Goal: Task Accomplishment & Management: Manage account settings

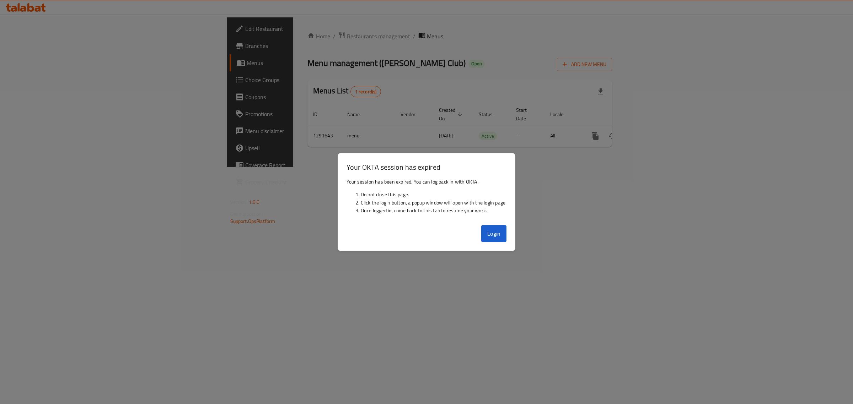
click at [491, 246] on div "Login" at bounding box center [426, 236] width 177 height 28
click at [495, 237] on button "Login" at bounding box center [494, 233] width 26 height 17
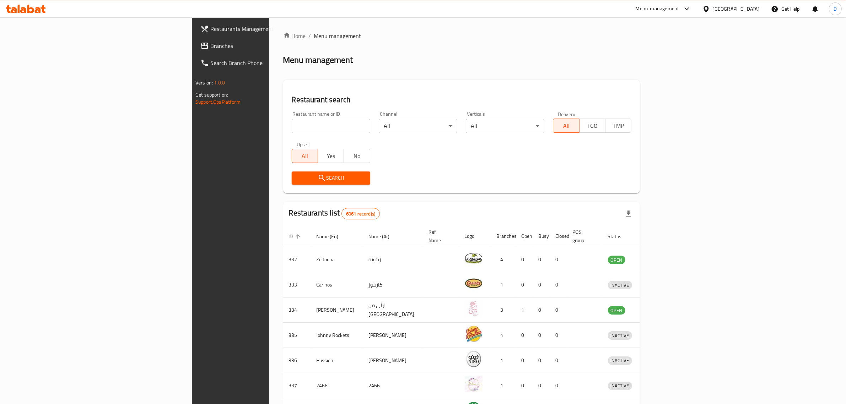
click at [257, 119] on div at bounding box center [423, 202] width 846 height 404
click at [292, 120] on input "search" at bounding box center [331, 126] width 79 height 14
type input "SALT"
click at [297, 182] on span "Search" at bounding box center [330, 178] width 67 height 9
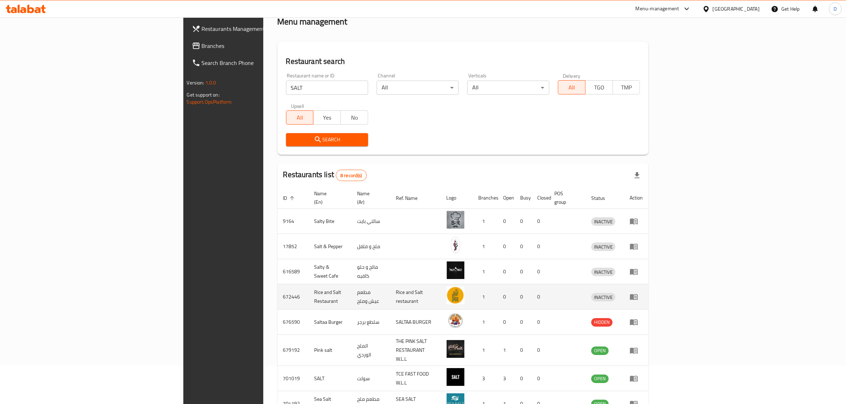
scroll to position [75, 0]
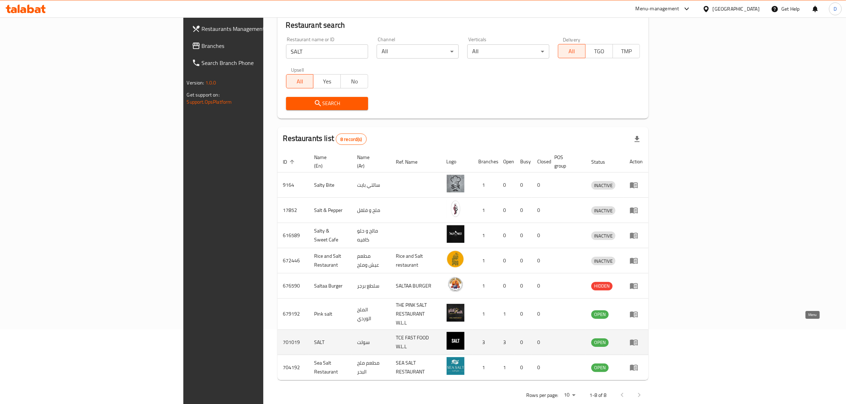
click at [638, 340] on icon "enhanced table" at bounding box center [634, 343] width 8 height 6
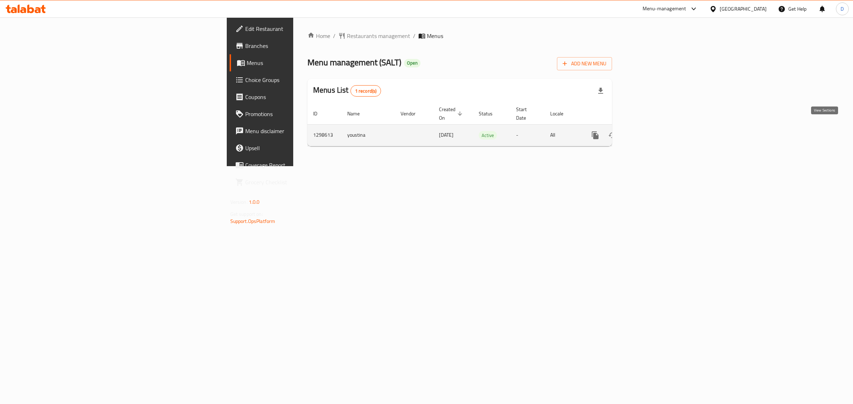
click at [651, 131] on icon "enhanced table" at bounding box center [646, 135] width 9 height 9
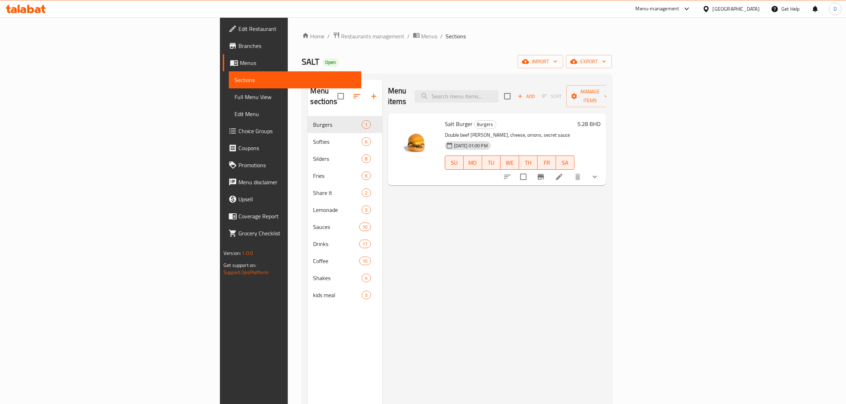
click at [238, 127] on span "Choice Groups" at bounding box center [296, 131] width 117 height 9
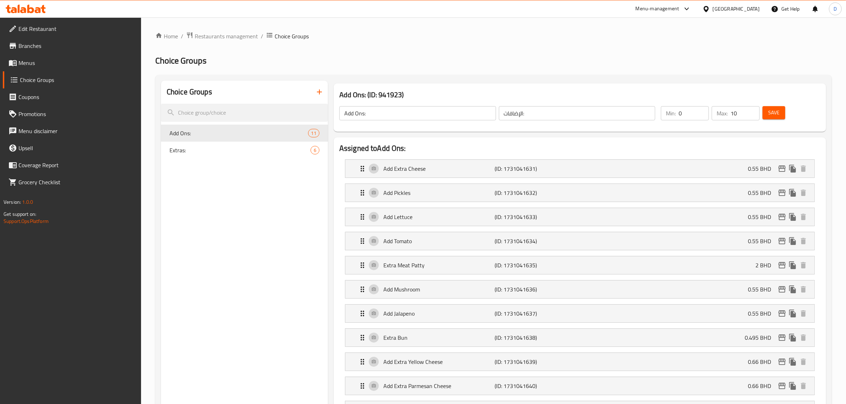
click at [319, 91] on icon "button" at bounding box center [319, 92] width 5 height 5
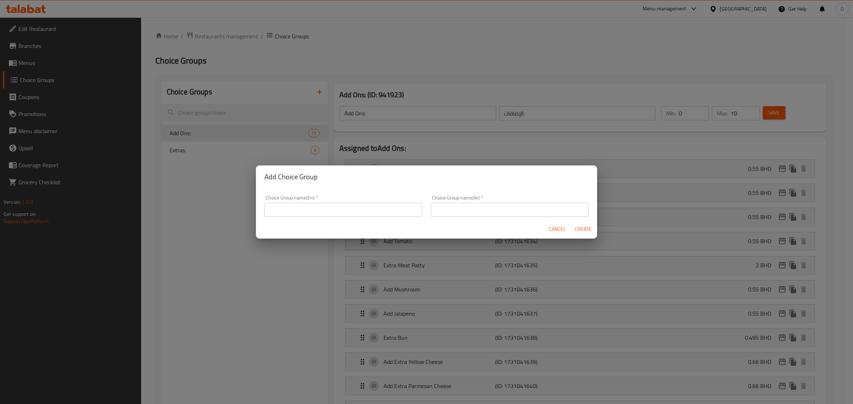
click at [338, 210] on input "text" at bounding box center [343, 210] width 158 height 14
click at [328, 211] on input "Your Choice of Drink" at bounding box center [343, 210] width 158 height 14
type input "Your Choice of Drink"
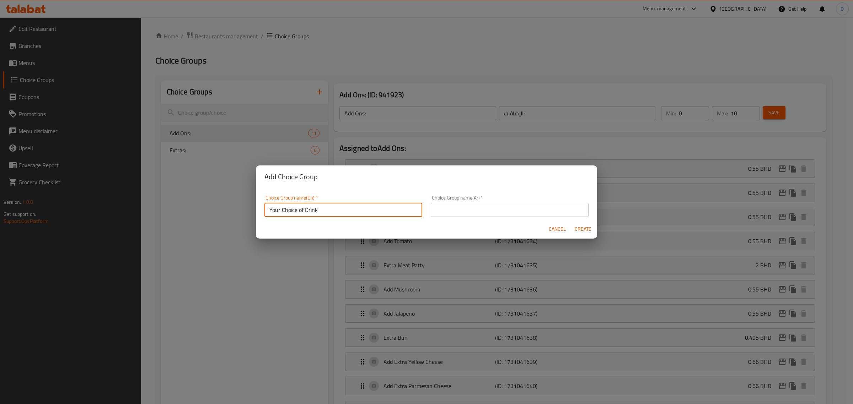
click at [495, 204] on input "text" at bounding box center [510, 210] width 158 height 14
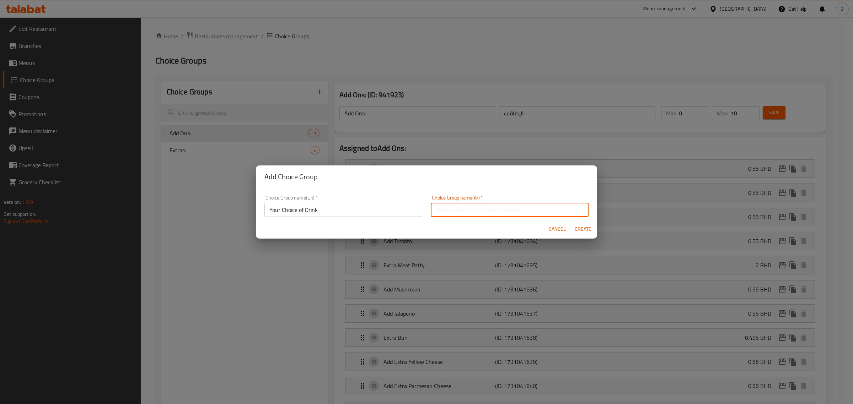
paste input "اختيارك من الشراب"
type input "اختيارك من الشراب"
click at [590, 226] on span "Create" at bounding box center [582, 229] width 17 height 9
type input "Your Choice of Drink"
type input "اختيارك من الشراب"
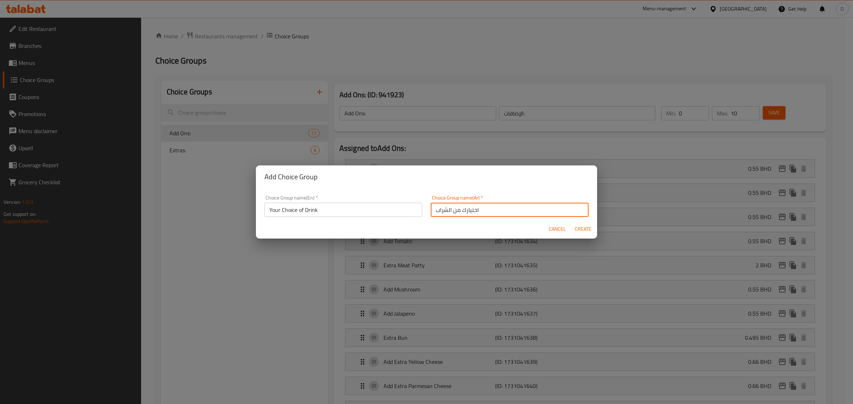
type input "0"
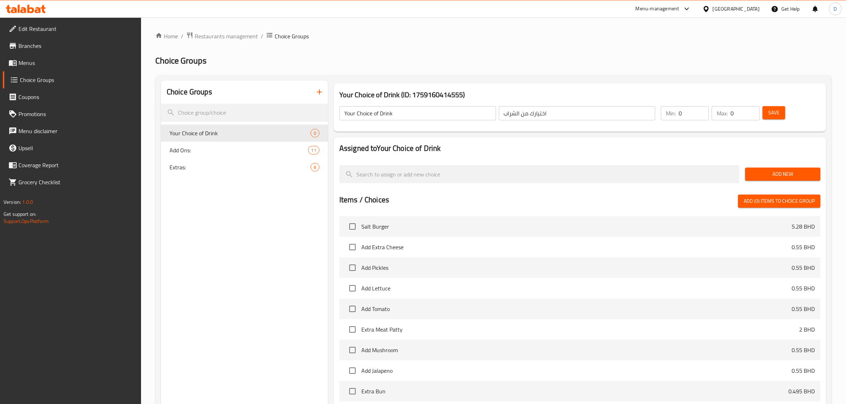
click at [762, 170] on span "Add New" at bounding box center [783, 174] width 64 height 9
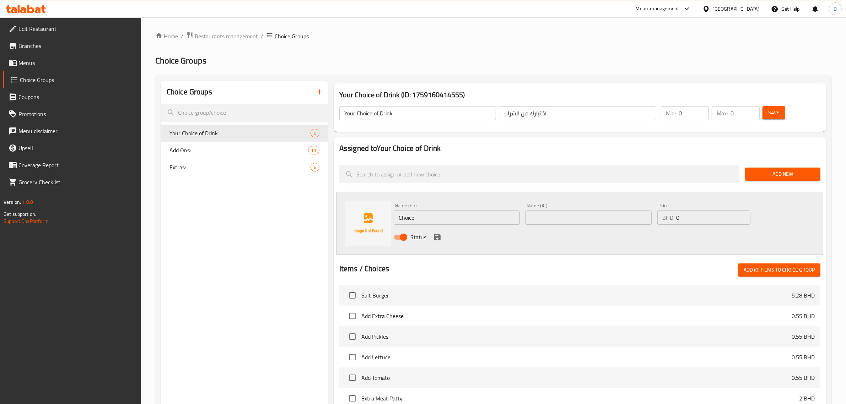
click at [439, 212] on input "Choice" at bounding box center [457, 218] width 126 height 14
click at [440, 212] on input "Choice" at bounding box center [457, 218] width 126 height 14
paste input "kids pink lemonad"
click at [400, 217] on input "kids pink lemonade" at bounding box center [457, 218] width 126 height 14
click at [413, 220] on input "Kids pink lemonade" at bounding box center [457, 218] width 126 height 14
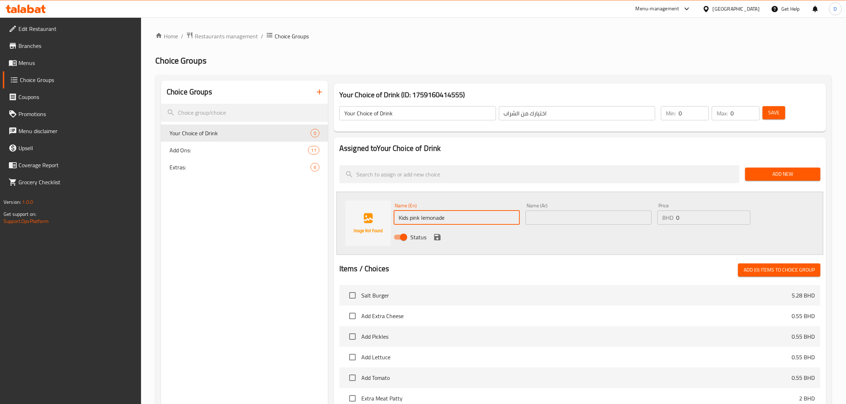
drag, startPoint x: 451, startPoint y: 217, endPoint x: 389, endPoint y: 221, distance: 62.0
click at [389, 221] on div "Name (En) Kids pink lemonade Name (En) Name (Ar) Name (Ar) Price BHD 0 Price St…" at bounding box center [580, 223] width 487 height 63
type input "Kids pink lemonade"
click at [569, 223] on input "text" at bounding box center [589, 218] width 126 height 14
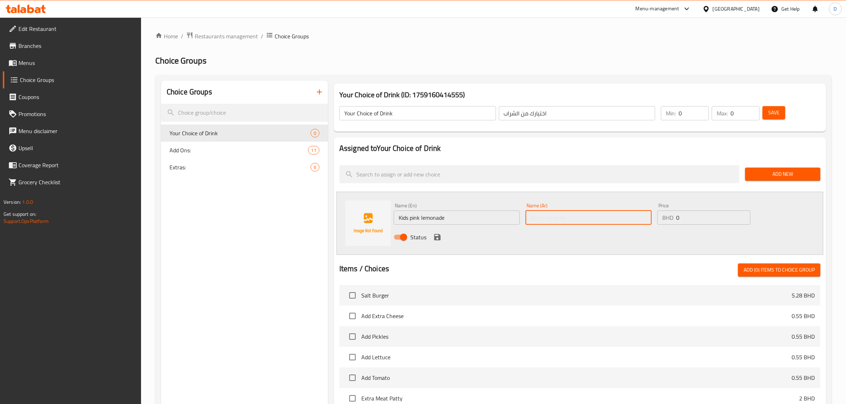
paste input "عصير الليمون الوردي للأطفال"
type input "عصير الليمون الوردي للأطفال"
click at [434, 239] on icon "save" at bounding box center [437, 237] width 6 height 6
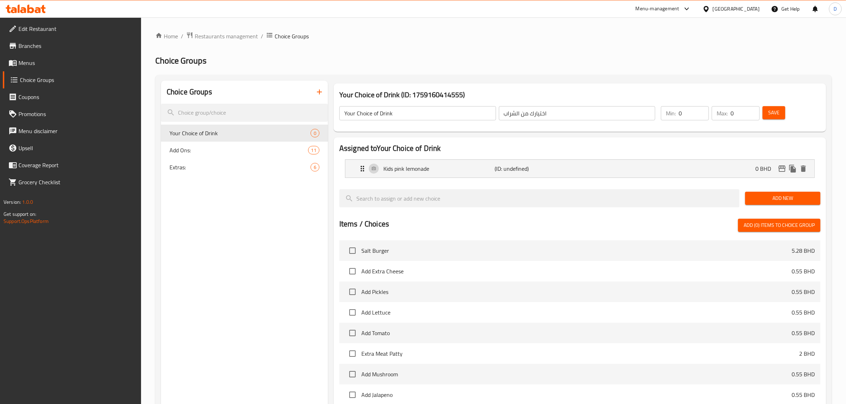
click at [774, 195] on span "Add New" at bounding box center [783, 198] width 64 height 9
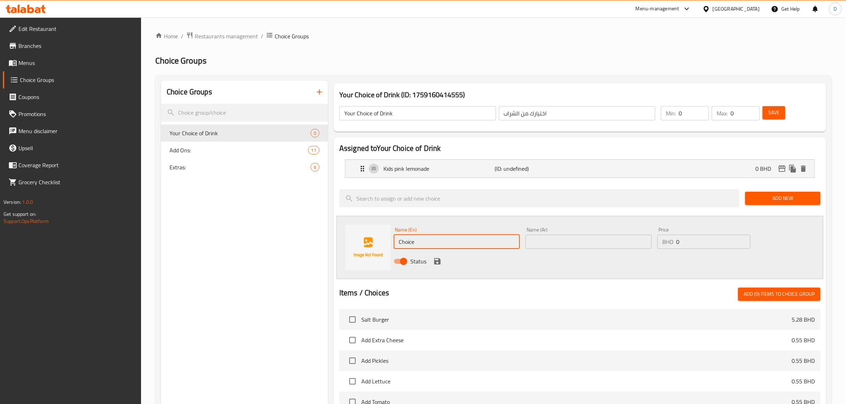
drag, startPoint x: 448, startPoint y: 239, endPoint x: 379, endPoint y: 241, distance: 69.3
click at [379, 241] on div "Name (En) Choice Name (En) Name (Ar) Name (Ar) Price BHD 0 Price Status" at bounding box center [580, 247] width 487 height 63
click at [427, 238] on input "Choice" at bounding box center [457, 242] width 126 height 14
paste input "kids mint lemonad"
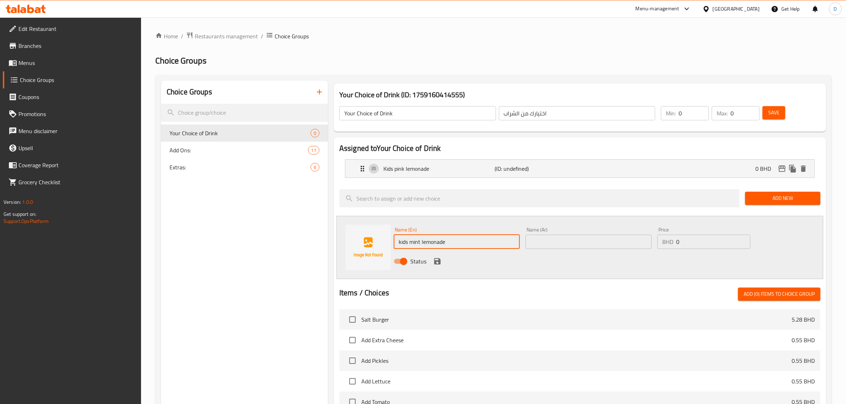
click at [401, 241] on input "kids mint lemonade" at bounding box center [457, 242] width 126 height 14
drag, startPoint x: 462, startPoint y: 244, endPoint x: 378, endPoint y: 240, distance: 83.6
click at [378, 240] on div "Name (En) Kids mint lemonade Name (En) Name (Ar) Name (Ar) Price BHD 0 Price St…" at bounding box center [580, 247] width 487 height 63
type input "Kids mint lemonade"
click at [563, 240] on input "text" at bounding box center [589, 242] width 126 height 14
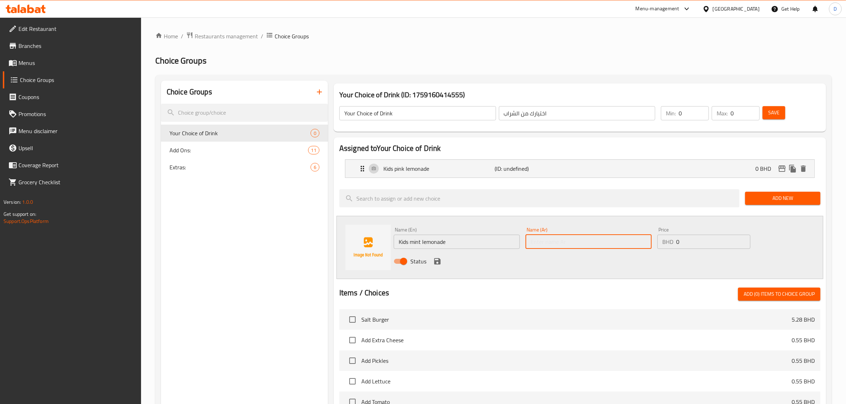
paste input "عصير ليمون بالنعناع للأطفال"
type input "عصير ليمون بالنعناع للأطفال"
click at [437, 262] on icon "save" at bounding box center [437, 261] width 9 height 9
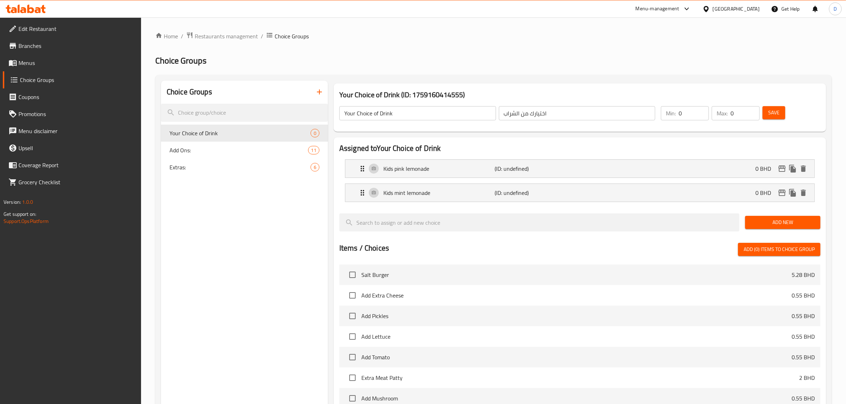
click at [768, 229] on button "Add New" at bounding box center [782, 222] width 75 height 13
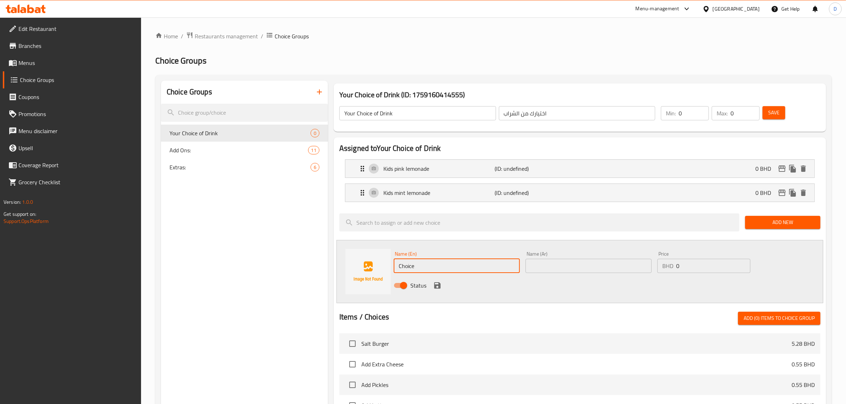
click at [420, 265] on input "Choice" at bounding box center [457, 266] width 126 height 14
paste input "kids water"
drag, startPoint x: 439, startPoint y: 267, endPoint x: 388, endPoint y: 267, distance: 51.2
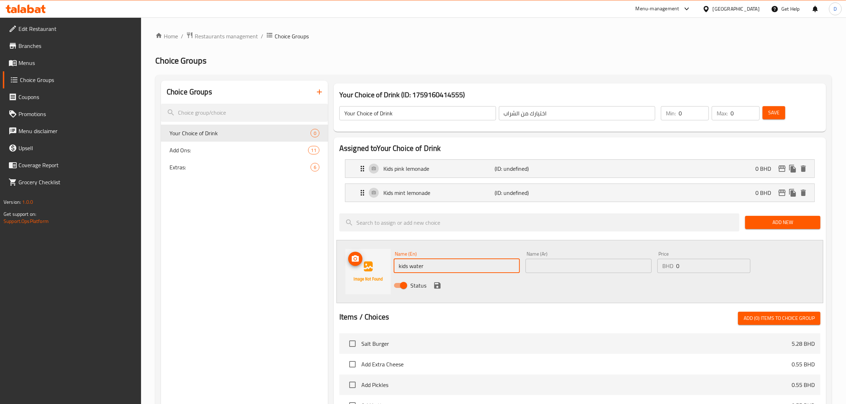
click at [388, 267] on div "Name (En) kids water Name (En) Name (Ar) Name (Ar) Price BHD 0 Price Status" at bounding box center [580, 271] width 487 height 63
click at [402, 264] on input "kids water" at bounding box center [457, 266] width 126 height 14
click at [401, 266] on input "kids water" at bounding box center [457, 266] width 126 height 14
click at [427, 268] on input "Kids water" at bounding box center [457, 266] width 126 height 14
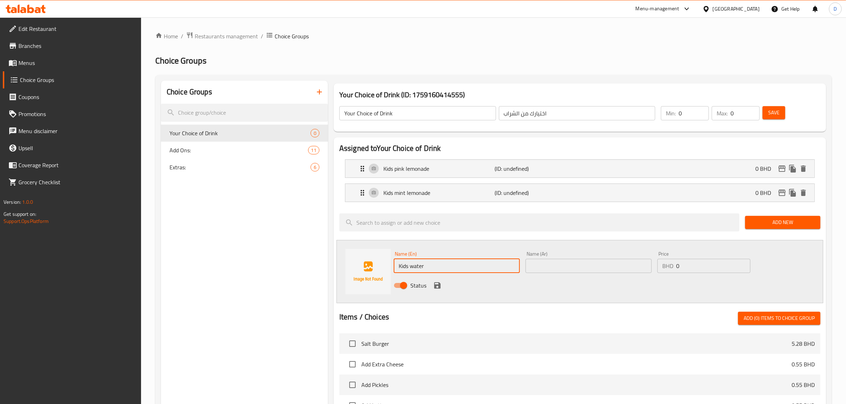
click at [427, 268] on input "Kids water" at bounding box center [457, 266] width 126 height 14
type input "Kids water"
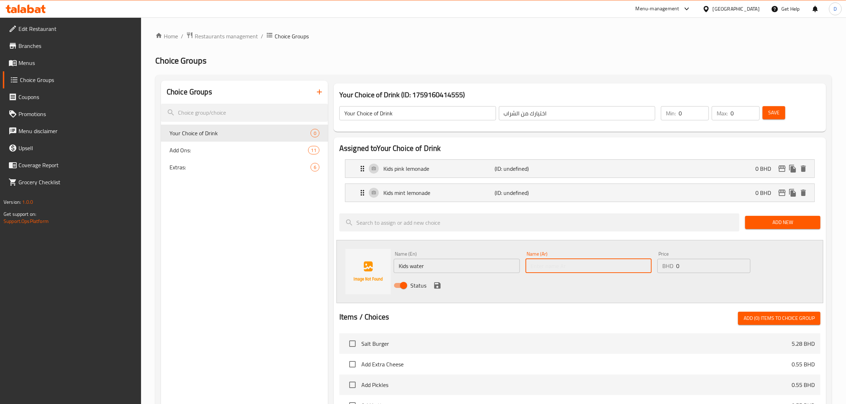
click at [609, 266] on input "text" at bounding box center [589, 266] width 126 height 14
paste input "ماء الاطفال"
type input "ماء الاطفال"
click at [439, 285] on icon "save" at bounding box center [437, 286] width 6 height 6
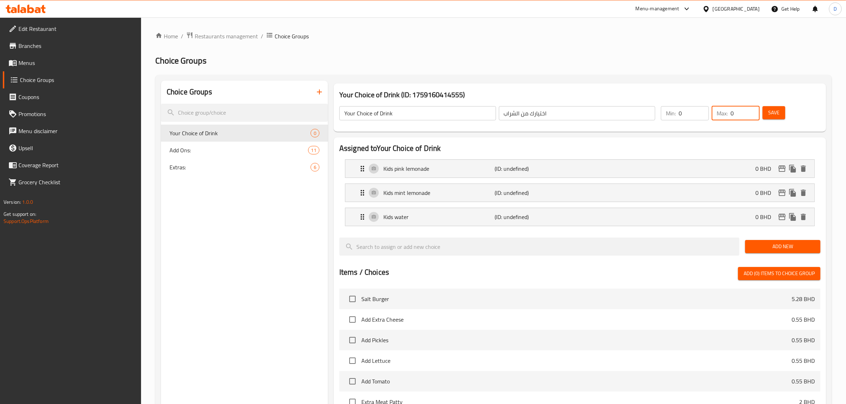
drag, startPoint x: 742, startPoint y: 111, endPoint x: 724, endPoint y: 113, distance: 17.9
click at [724, 113] on div "Max: 0 ​" at bounding box center [736, 113] width 48 height 14
type input "1"
click at [788, 139] on div "Assigned to Your Choice of Drink Kids pink lemonade (ID: undefined) 0 BHD Name …" at bounding box center [580, 336] width 493 height 397
drag, startPoint x: 687, startPoint y: 114, endPoint x: 678, endPoint y: 115, distance: 8.9
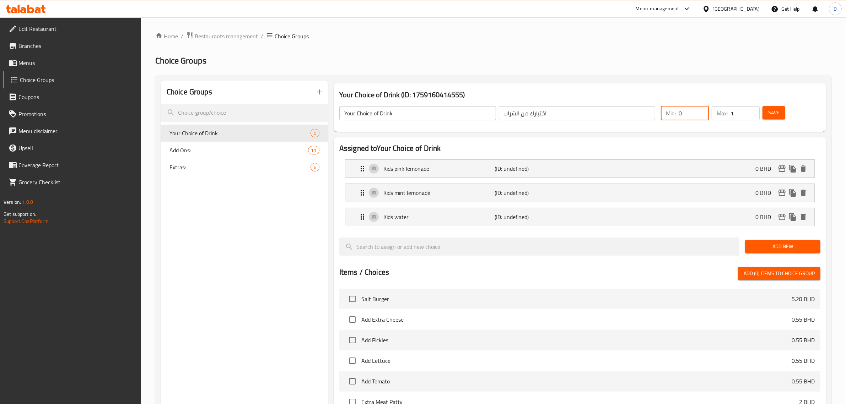
click at [678, 115] on div "Min: 0 ​" at bounding box center [685, 113] width 48 height 14
click at [688, 112] on input "0" at bounding box center [694, 113] width 30 height 14
drag, startPoint x: 688, startPoint y: 112, endPoint x: 676, endPoint y: 111, distance: 12.1
click at [676, 111] on div "Min: 0 ​" at bounding box center [685, 113] width 48 height 14
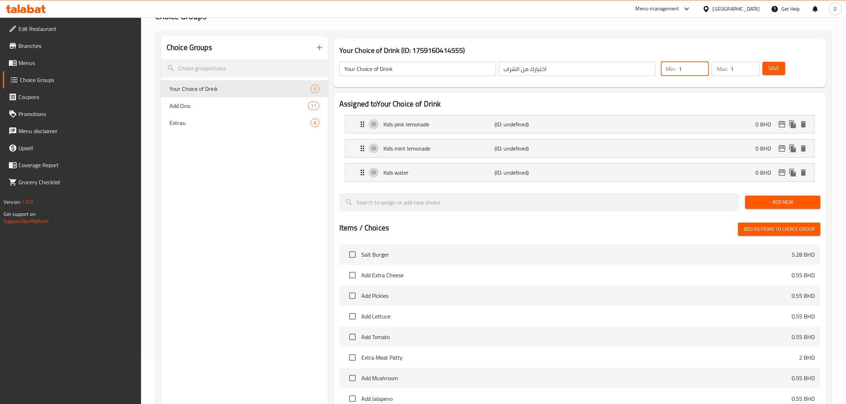
type input "1"
click at [822, 143] on div "Assigned to Your Choice of Drink Kids pink lemonade (ID: undefined) 0 BHD Name …" at bounding box center [580, 291] width 493 height 397
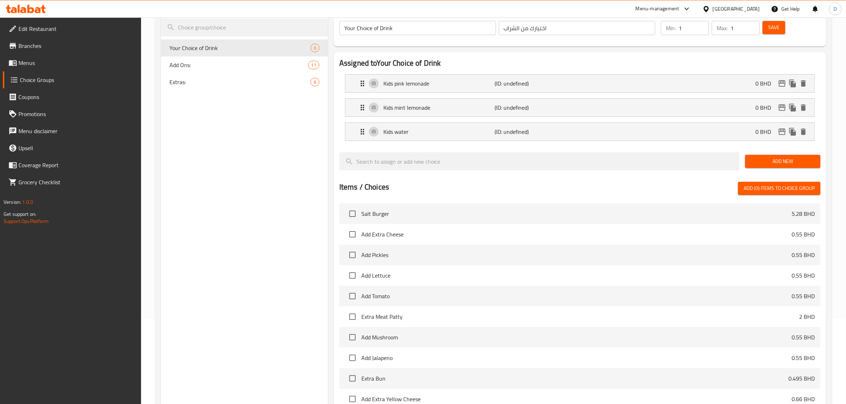
scroll to position [203, 0]
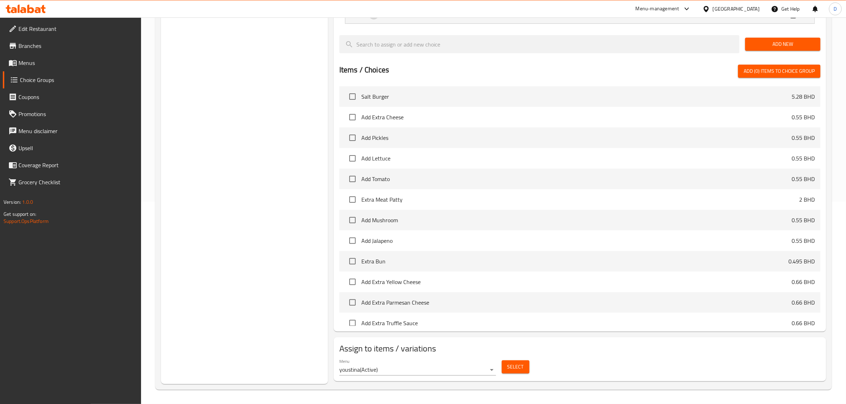
click at [406, 202] on body "​ Menu-management Bahrain Get Help D Edit Restaurant Branches Menus Choice Grou…" at bounding box center [423, 8] width 846 height 387
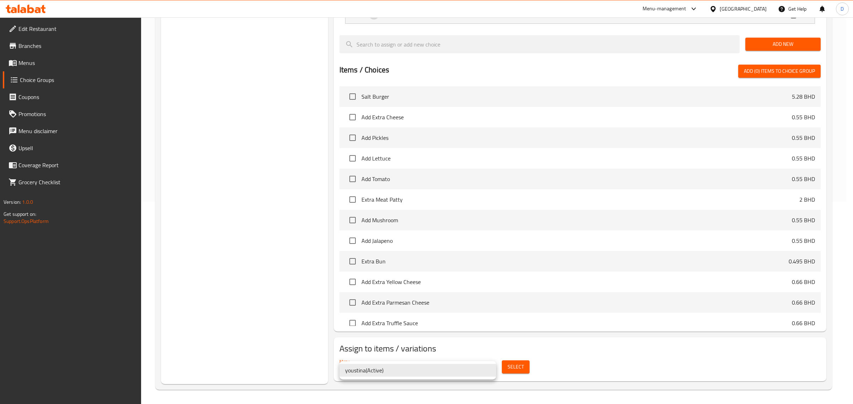
click at [574, 367] on div at bounding box center [426, 202] width 853 height 404
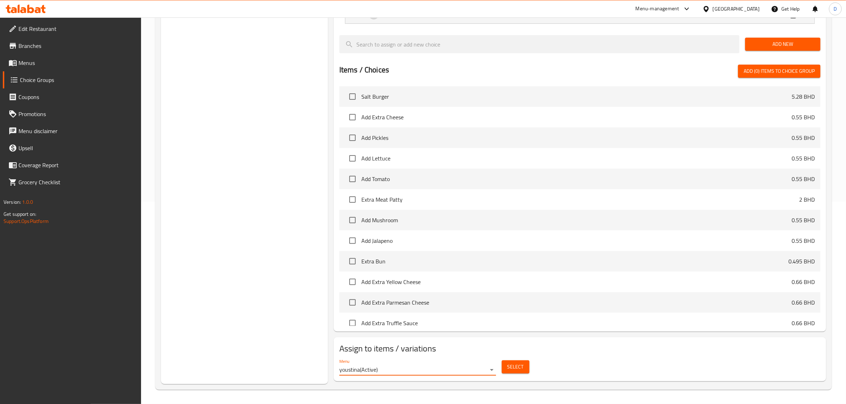
click at [518, 367] on span "Select" at bounding box center [515, 367] width 16 height 9
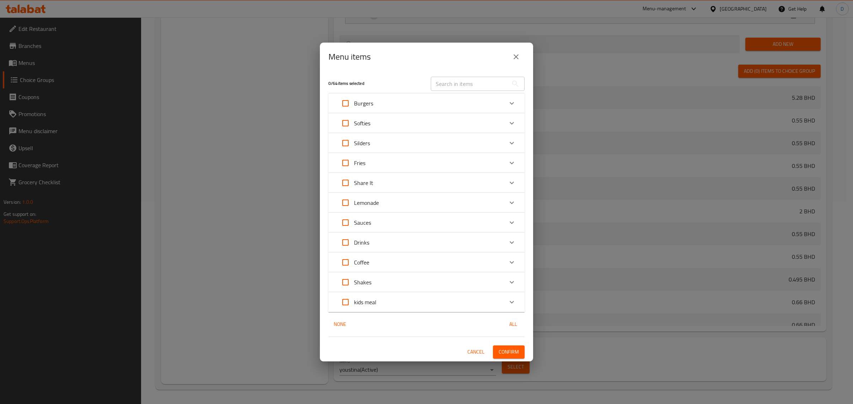
click at [337, 306] on input "Expand" at bounding box center [345, 302] width 17 height 17
checkbox input "true"
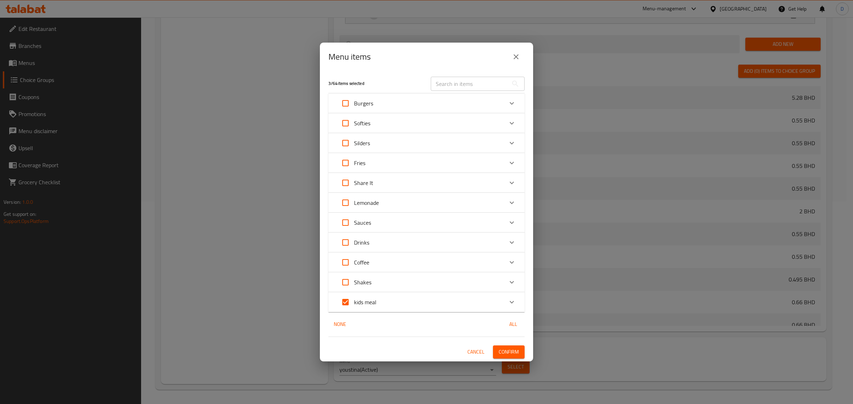
click at [504, 352] on span "Confirm" at bounding box center [509, 352] width 20 height 9
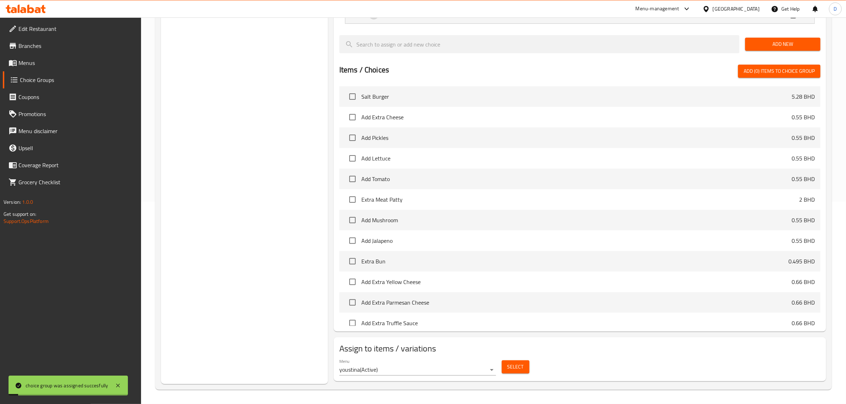
scroll to position [0, 0]
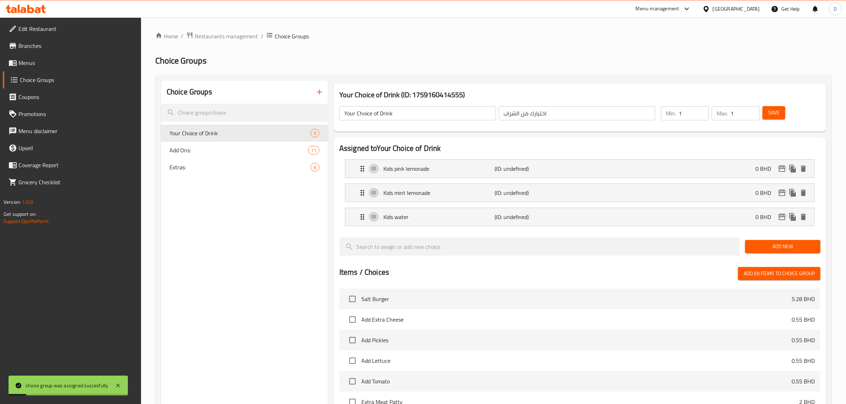
click at [786, 116] on div "Save" at bounding box center [787, 113] width 52 height 17
click at [782, 112] on button "Save" at bounding box center [774, 112] width 23 height 13
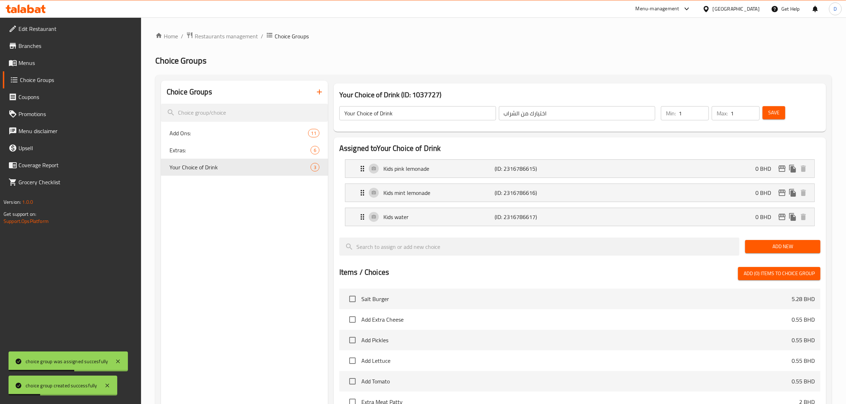
click at [782, 112] on button "Save" at bounding box center [774, 112] width 23 height 13
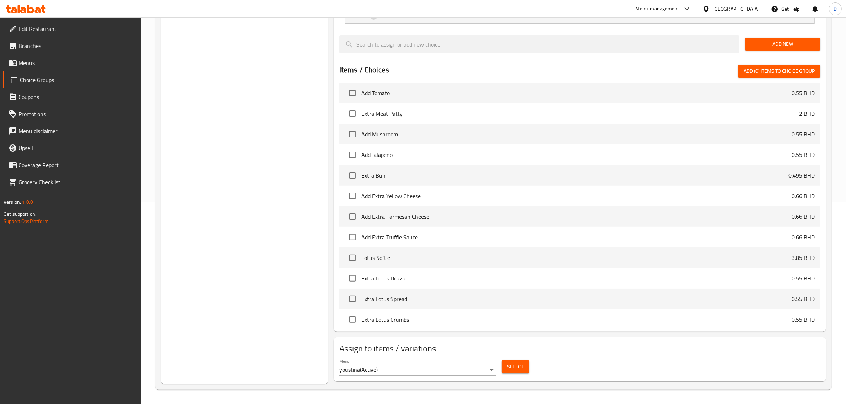
scroll to position [133, 0]
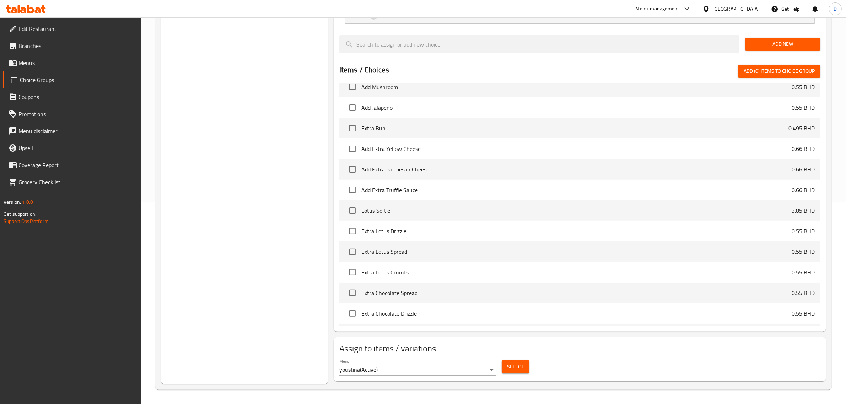
click at [520, 371] on span "Select" at bounding box center [515, 367] width 16 height 9
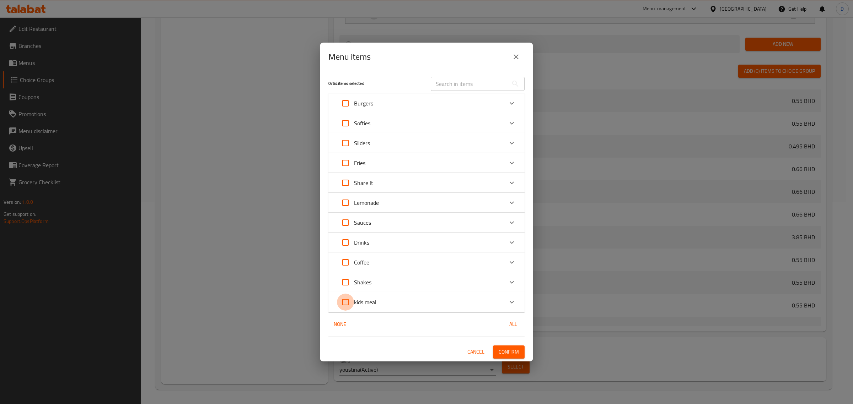
click at [347, 297] on input "Expand" at bounding box center [345, 302] width 17 height 17
checkbox input "true"
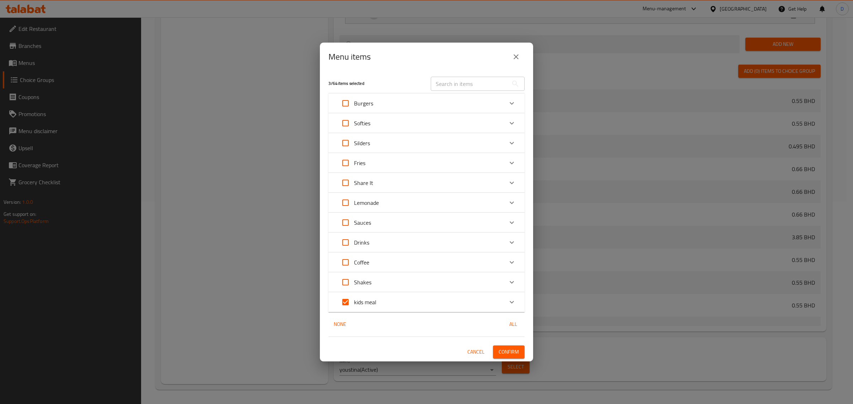
click at [516, 351] on span "Confirm" at bounding box center [509, 352] width 20 height 9
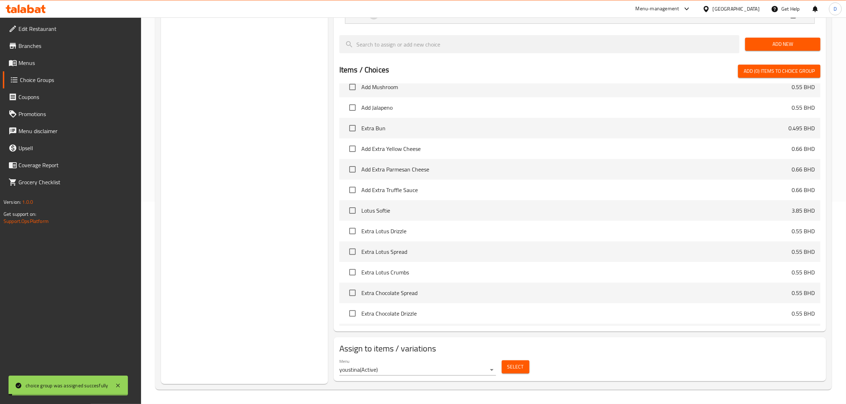
click at [621, 360] on div "Menu youstina ( Active ) Select" at bounding box center [580, 367] width 487 height 23
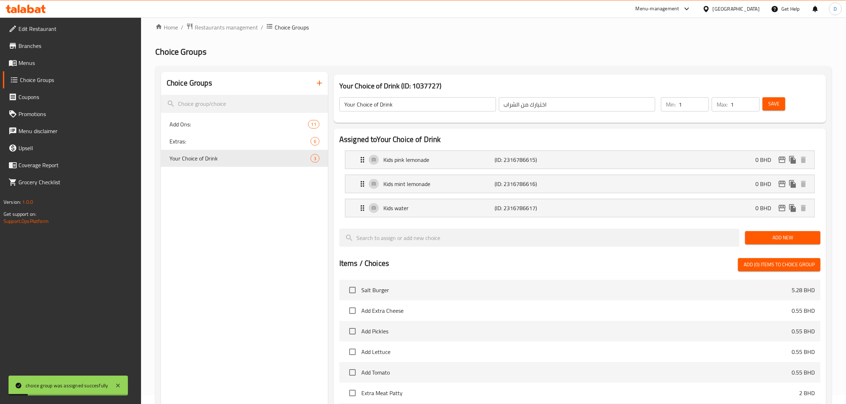
scroll to position [0, 0]
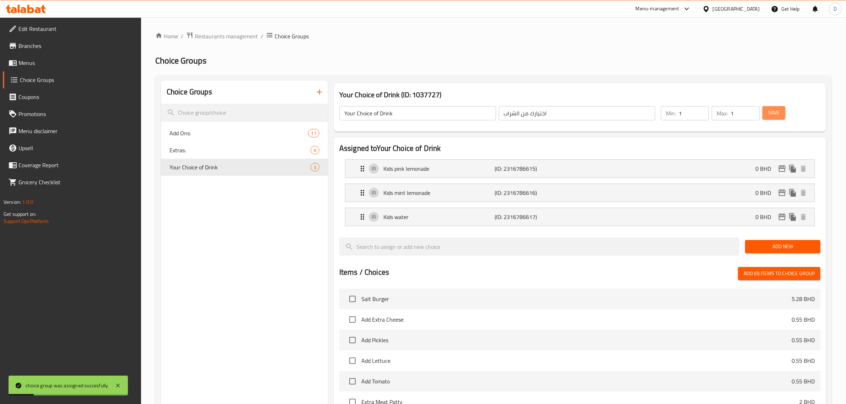
click at [774, 114] on span "Save" at bounding box center [773, 112] width 11 height 9
click at [673, 6] on div "Menu-management" at bounding box center [658, 9] width 44 height 9
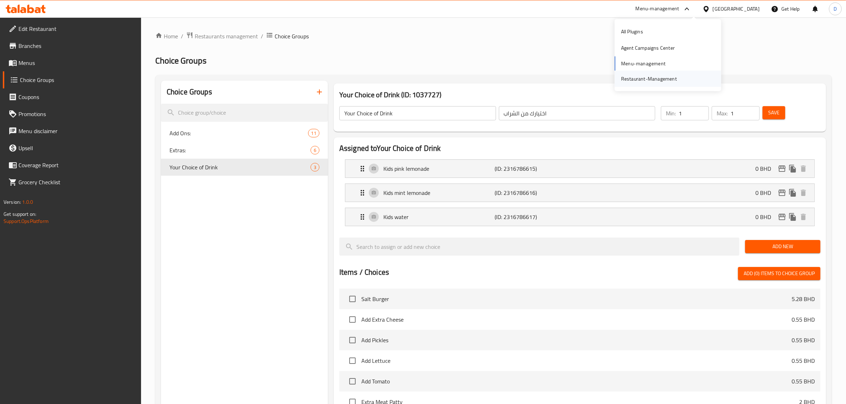
click at [649, 75] on div "Restaurant-Management" at bounding box center [649, 79] width 56 height 8
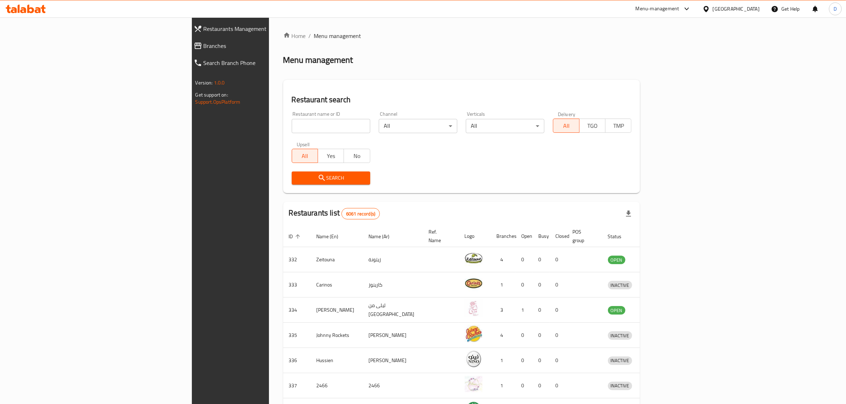
click at [283, 123] on div "Home / Menu management Menu management Restaurant search Restaurant name or ID …" at bounding box center [461, 278] width 357 height 492
click at [292, 123] on input "search" at bounding box center [331, 126] width 79 height 14
type input "clever cupcakes"
click at [297, 177] on span "Search" at bounding box center [330, 178] width 67 height 9
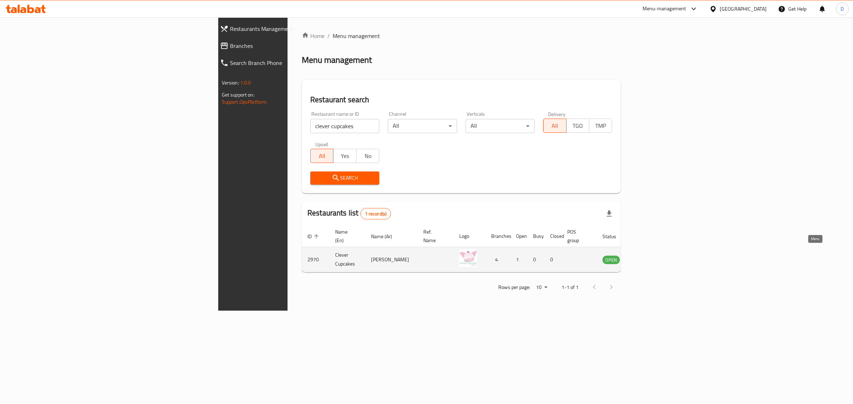
click at [653, 256] on link "enhanced table" at bounding box center [646, 260] width 13 height 9
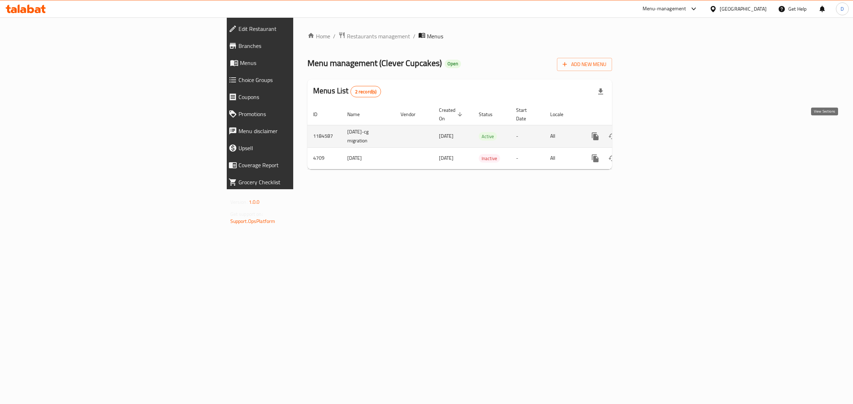
click at [650, 133] on icon "enhanced table" at bounding box center [646, 136] width 6 height 6
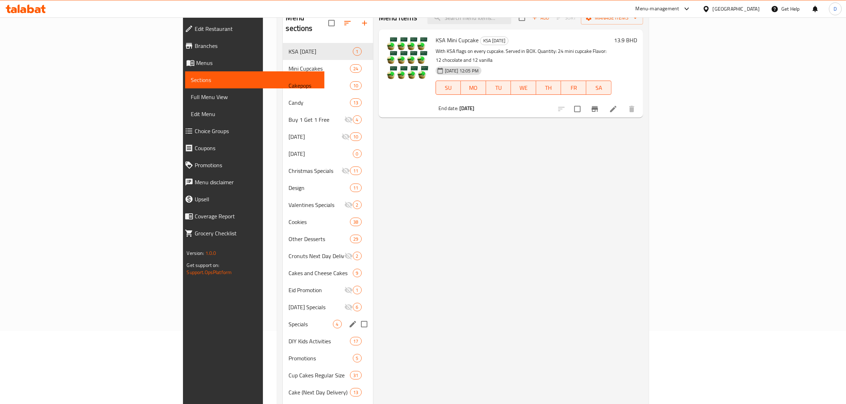
scroll to position [89, 0]
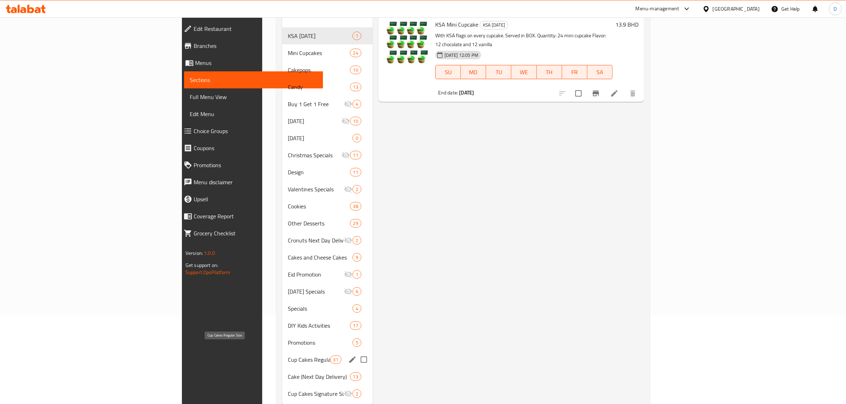
click at [288, 356] on span "Cup Cakes Regular Size" at bounding box center [309, 360] width 42 height 9
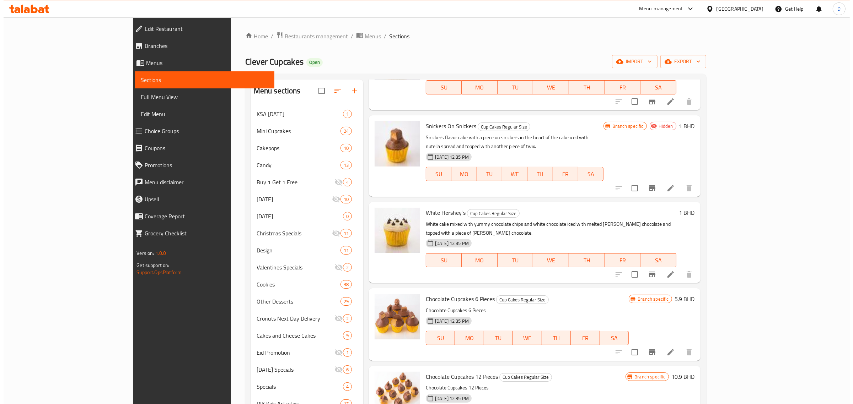
scroll to position [2019, 0]
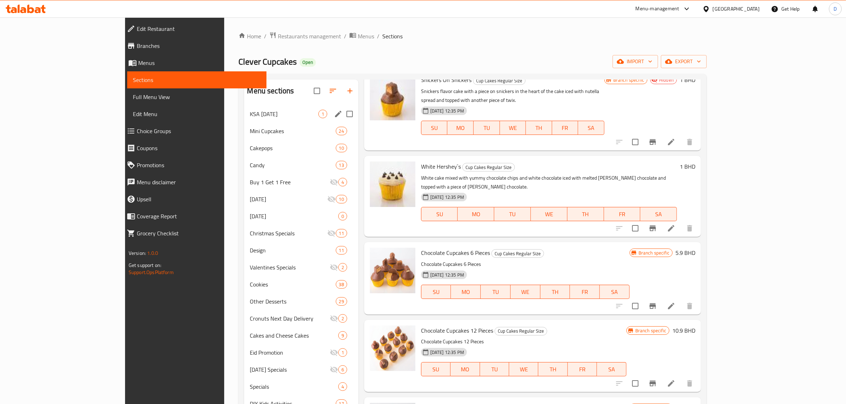
click at [334, 113] on icon "edit" at bounding box center [338, 114] width 9 height 9
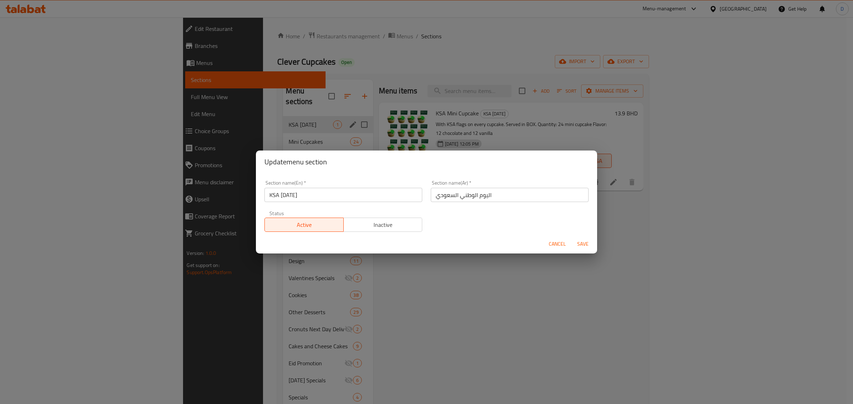
click at [468, 191] on input "اليوم الوطني السعودي" at bounding box center [510, 195] width 158 height 14
click at [389, 225] on span "Inactive" at bounding box center [382, 225] width 73 height 10
click at [589, 244] on span "Save" at bounding box center [582, 244] width 17 height 9
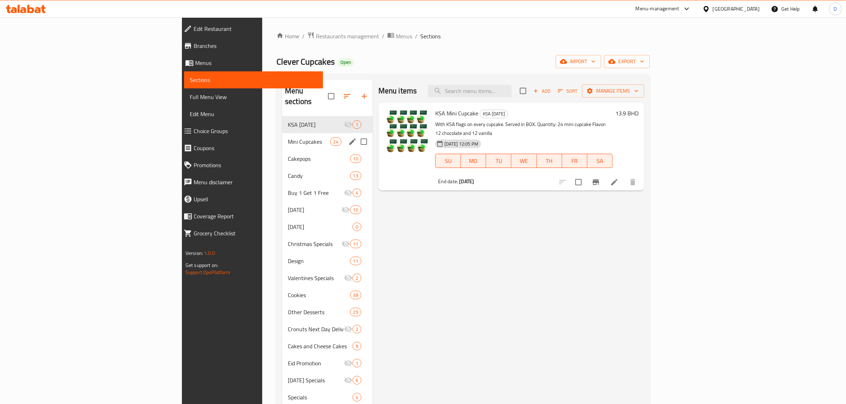
drag, startPoint x: 189, startPoint y: 124, endPoint x: 183, endPoint y: 130, distance: 8.5
click at [282, 133] on div "Mini Cupcakes 24" at bounding box center [327, 141] width 91 height 17
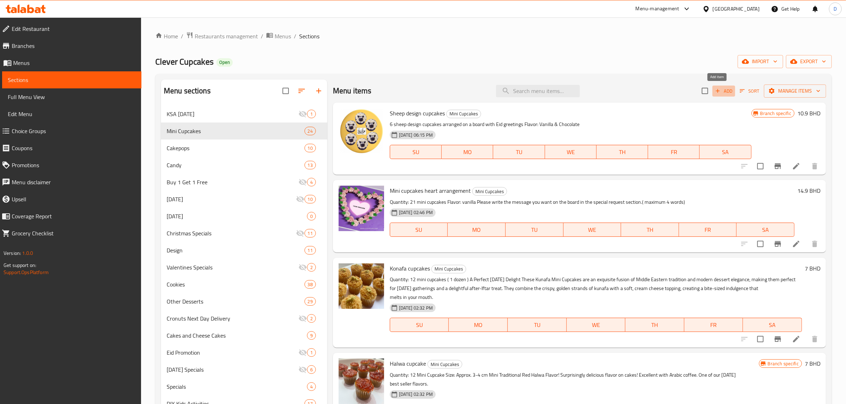
click at [720, 88] on span "Add" at bounding box center [723, 91] width 19 height 8
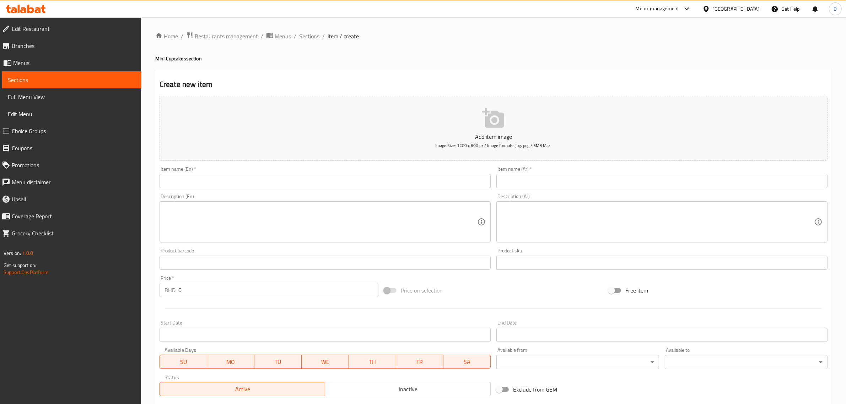
click at [188, 185] on input "text" at bounding box center [325, 181] width 331 height 14
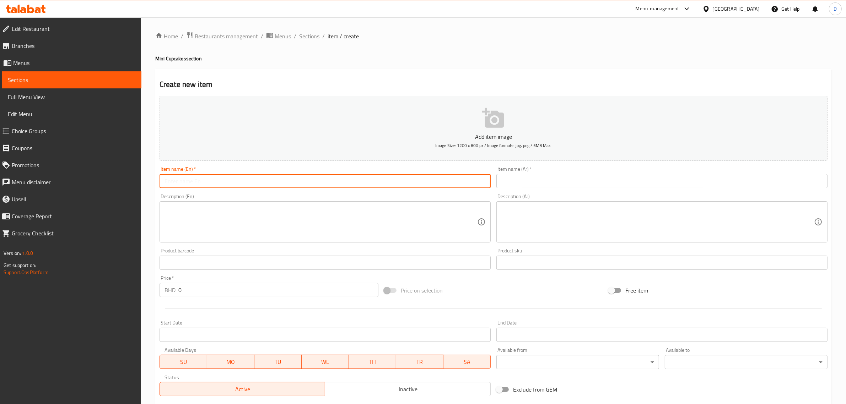
paste input "Mini [MEDICAL_DATA] Awareness Cupcakes"
drag, startPoint x: 177, startPoint y: 181, endPoint x: 159, endPoint y: 180, distance: 17.8
click at [159, 180] on div "Item name (En)   * Mini [MEDICAL_DATA] Awareness Cupcakes Item name (En) *" at bounding box center [325, 177] width 337 height 27
click at [226, 178] on input "[MEDICAL_DATA] Awareness Cupcakes" at bounding box center [325, 181] width 331 height 14
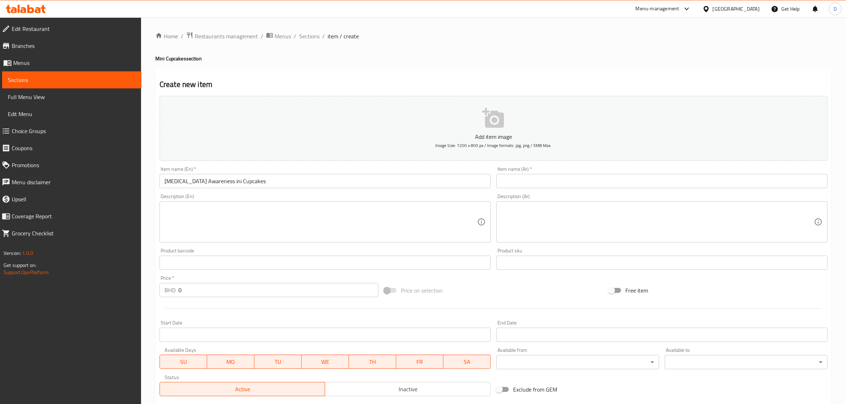
drag, startPoint x: 226, startPoint y: 181, endPoint x: 227, endPoint y: 186, distance: 4.3
click at [226, 181] on input "[MEDICAL_DATA] Awareness ini Cupcakes" at bounding box center [325, 181] width 331 height 14
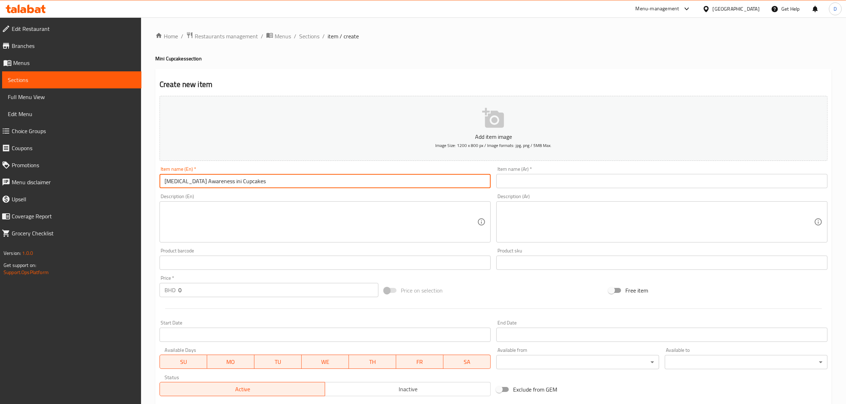
click at [226, 180] on input "[MEDICAL_DATA] Awareness ini Cupcakes" at bounding box center [325, 181] width 331 height 14
click at [227, 181] on input "[MEDICAL_DATA] Awareness ini Cupcakes" at bounding box center [325, 181] width 331 height 14
type input "[MEDICAL_DATA] Awareness Mini Cupcakes"
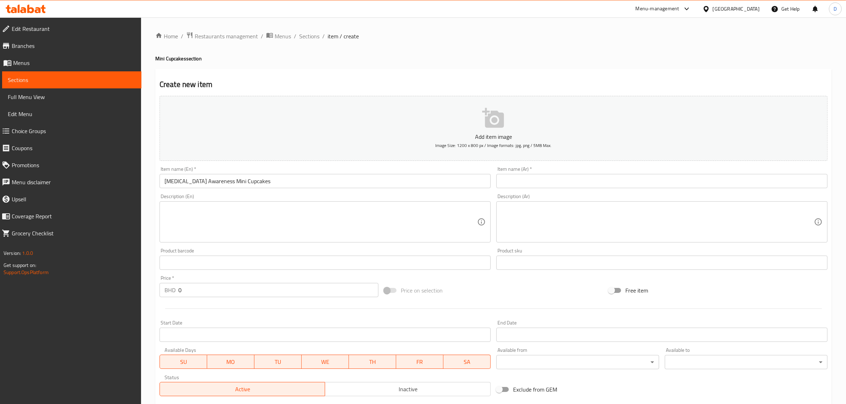
drag, startPoint x: 162, startPoint y: 203, endPoint x: 165, endPoint y: 206, distance: 4.5
click at [162, 203] on div "Description (En)" at bounding box center [325, 222] width 331 height 41
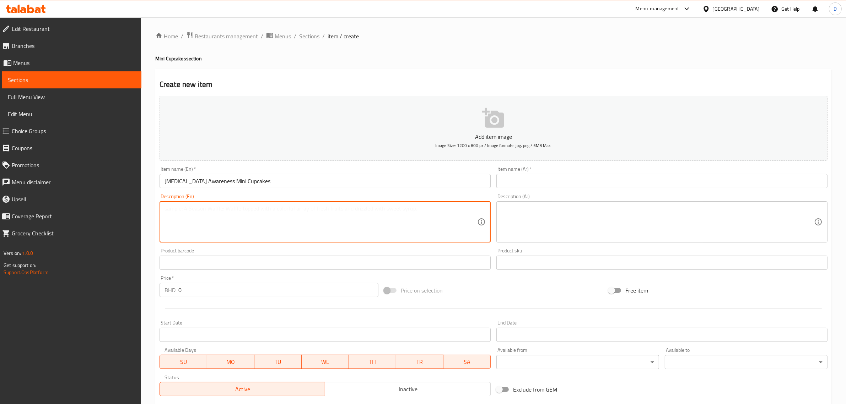
paste textarea "Flavor: chocolate"
type textarea "Flavor: chocolate"
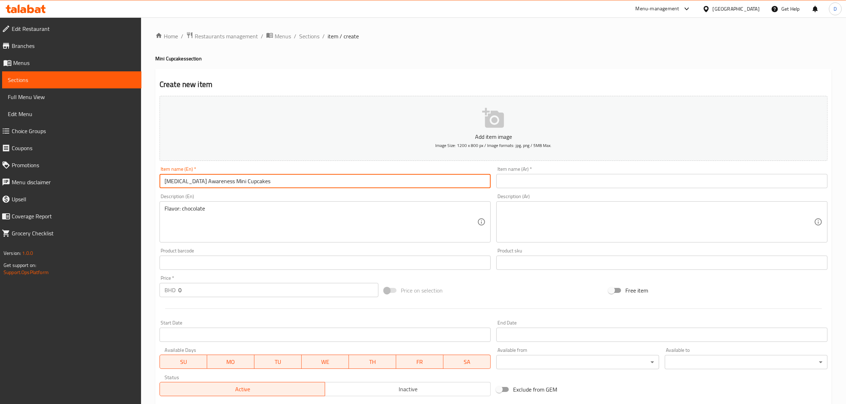
drag, startPoint x: 261, startPoint y: 184, endPoint x: 161, endPoint y: 182, distance: 100.2
click at [161, 182] on input "[MEDICAL_DATA] Awareness Mini Cupcakes" at bounding box center [325, 181] width 331 height 14
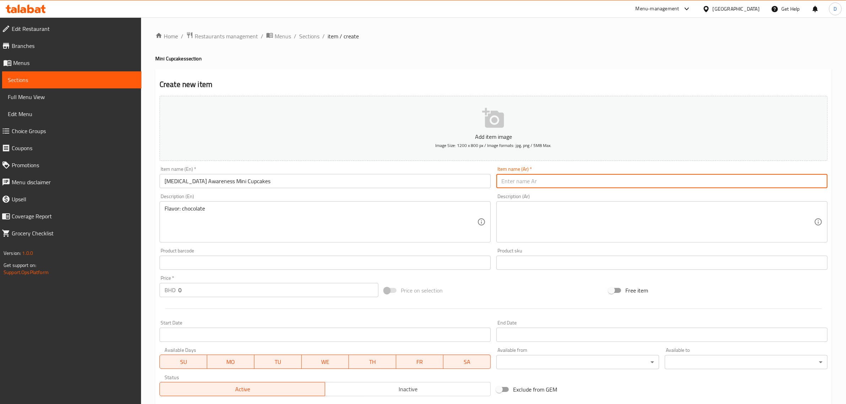
click at [549, 182] on input "text" at bounding box center [661, 181] width 331 height 14
paste input "كعكات صغيرة للتوعية بسرطان الثدي"
type input "كعكات صغيرة للتوعية بسرطان الثدي"
click at [340, 242] on div "Flavor: chocolate Description (En)" at bounding box center [325, 222] width 331 height 41
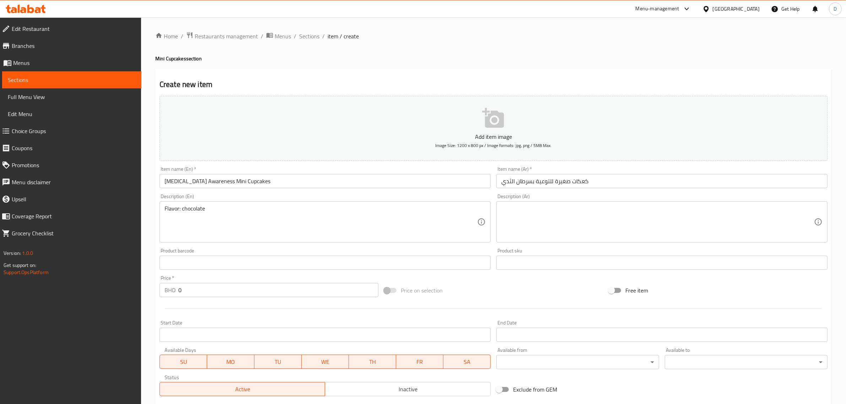
click at [231, 205] on textarea "Flavor: chocolate" at bounding box center [321, 222] width 313 height 34
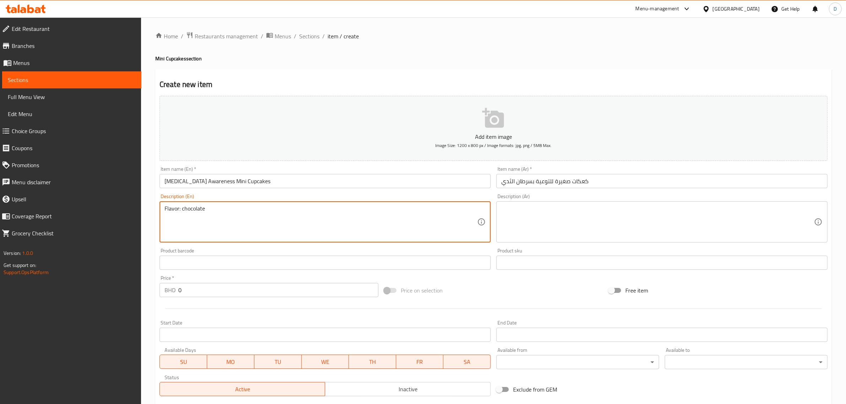
paste textarea "Quantity: 12 mini cupcakes"
type textarea "Flavor: chocolate Quantity: 12 mini cupcakes"
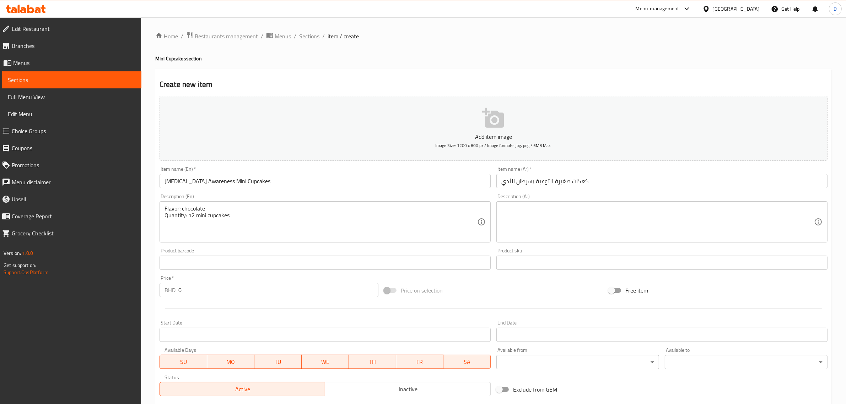
click at [170, 292] on div "BHD 0 Price *" at bounding box center [269, 290] width 219 height 14
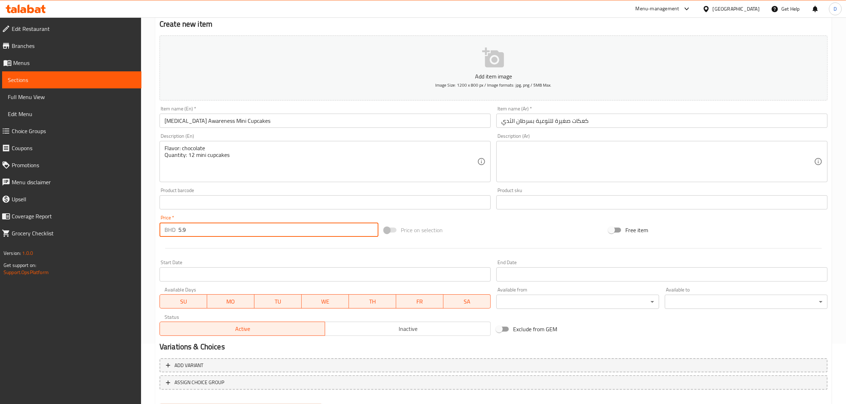
scroll to position [96, 0]
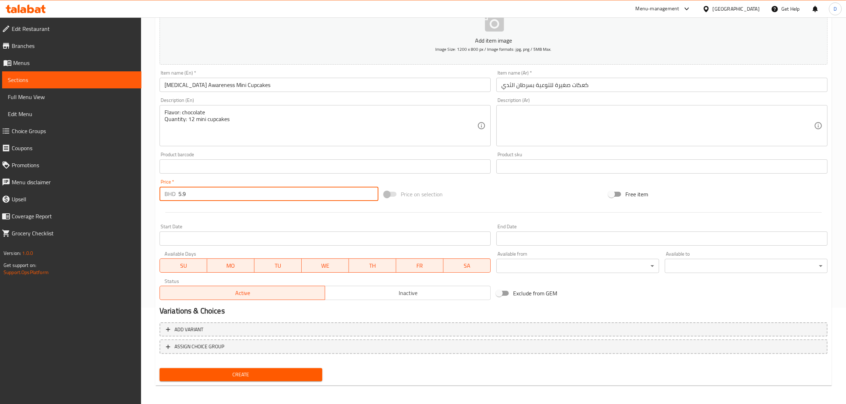
type input "5.9"
click at [271, 369] on button "Create" at bounding box center [241, 375] width 163 height 13
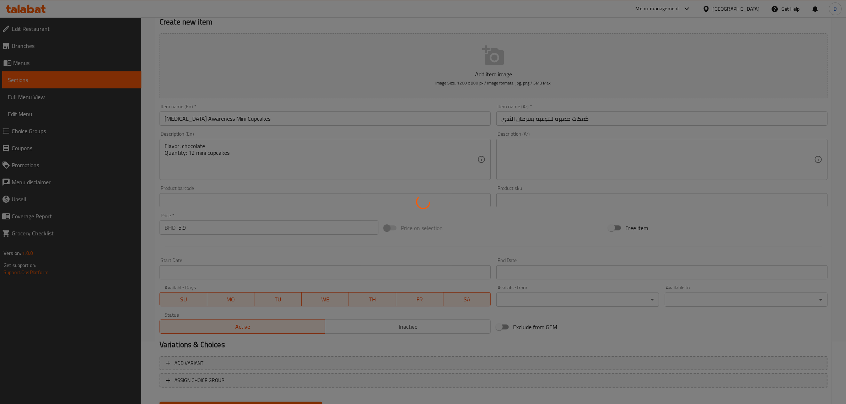
scroll to position [7, 0]
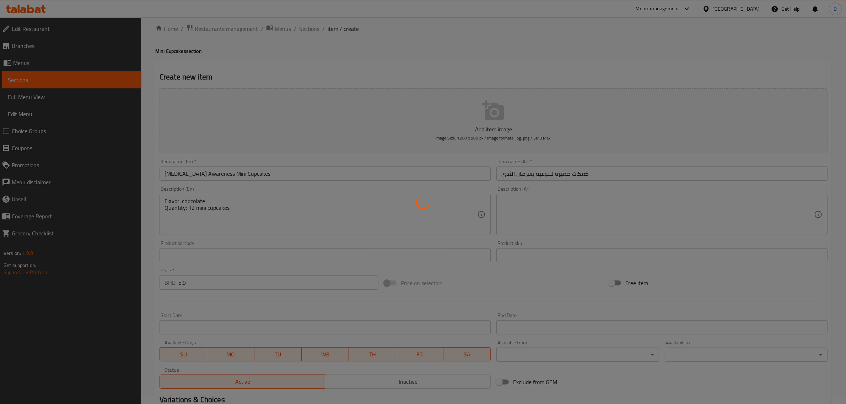
type input "0"
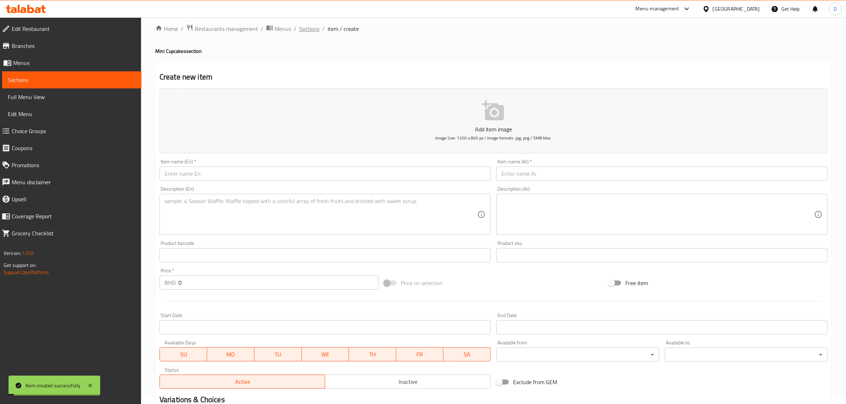
click at [308, 28] on span "Sections" at bounding box center [309, 29] width 20 height 9
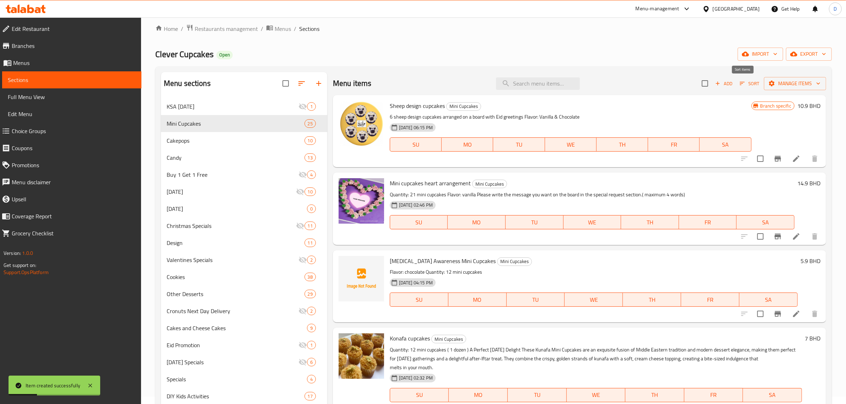
click at [745, 84] on span "Sort" at bounding box center [750, 84] width 20 height 8
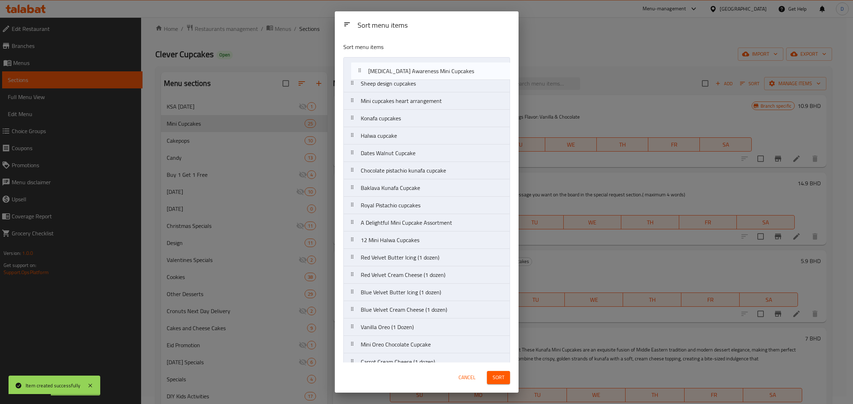
drag, startPoint x: 404, startPoint y: 104, endPoint x: 413, endPoint y: 68, distance: 37.3
click at [413, 68] on nav "Sheep design cupcakes Mini cupcakes heart arrangement [MEDICAL_DATA] Awareness …" at bounding box center [426, 275] width 167 height 436
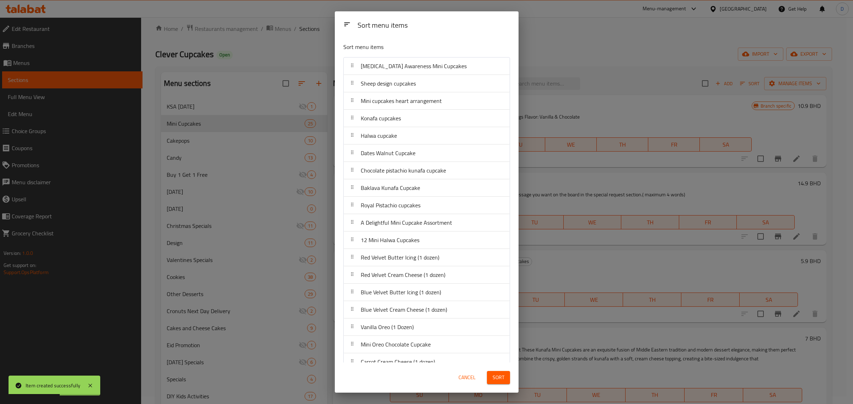
click at [497, 374] on span "Sort" at bounding box center [499, 378] width 12 height 9
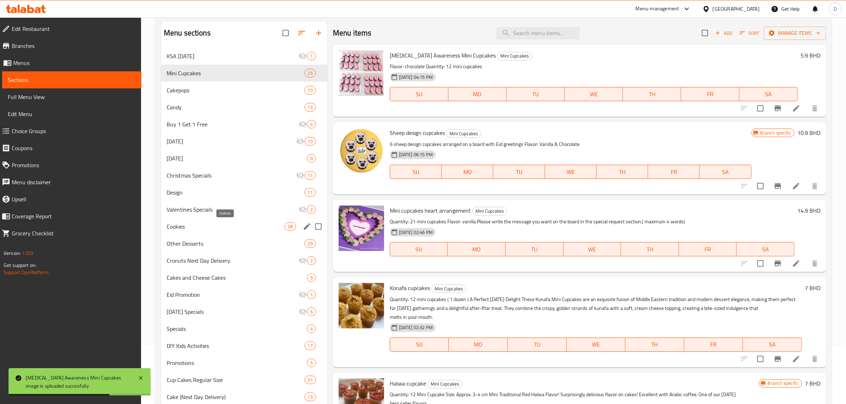
scroll to position [100, 0]
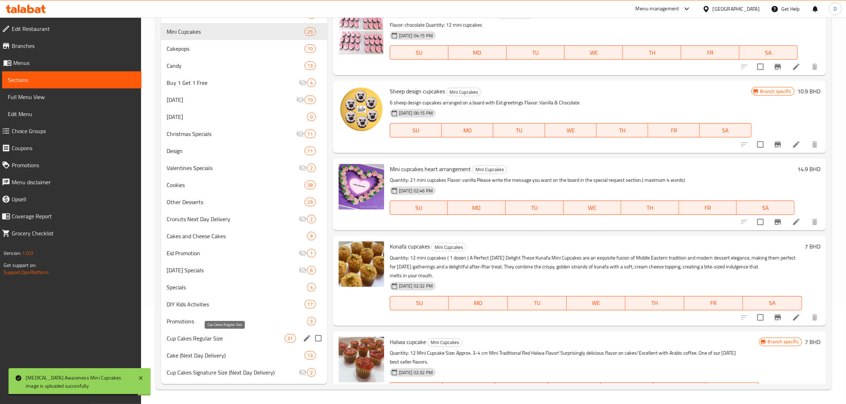
click at [202, 337] on span "Cup Cakes Regular Size" at bounding box center [226, 338] width 118 height 9
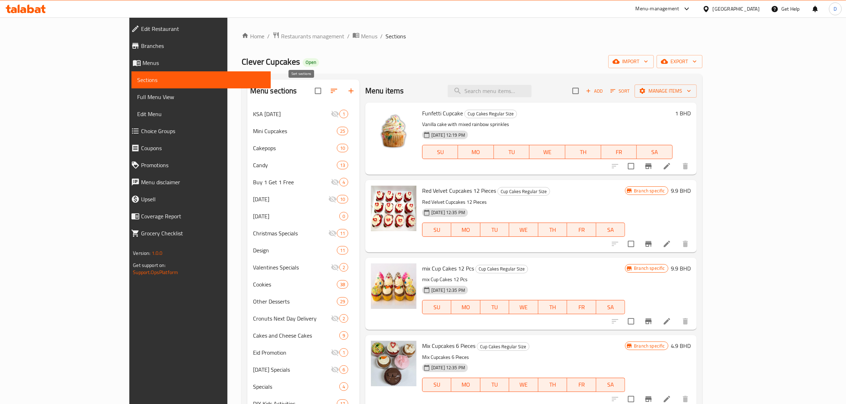
click at [330, 92] on icon "button" at bounding box center [334, 91] width 9 height 9
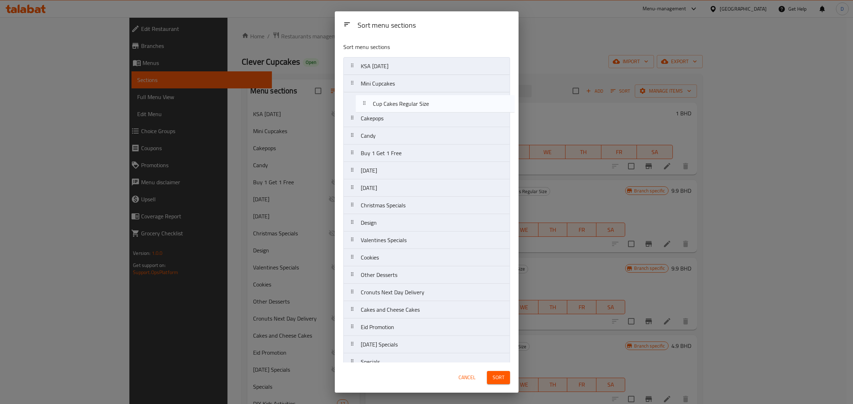
drag, startPoint x: 414, startPoint y: 317, endPoint x: 425, endPoint y: 91, distance: 226.3
click at [425, 91] on nav "KSA [DATE] Mini Cupcakes Cakepops Candy Buy 1 Get 1 Free [DATE] [DATE] Christma…" at bounding box center [426, 249] width 167 height 384
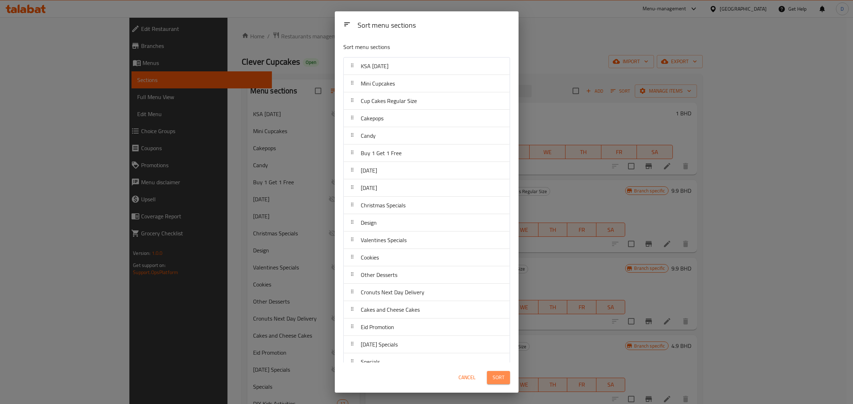
click at [500, 374] on span "Sort" at bounding box center [499, 378] width 12 height 9
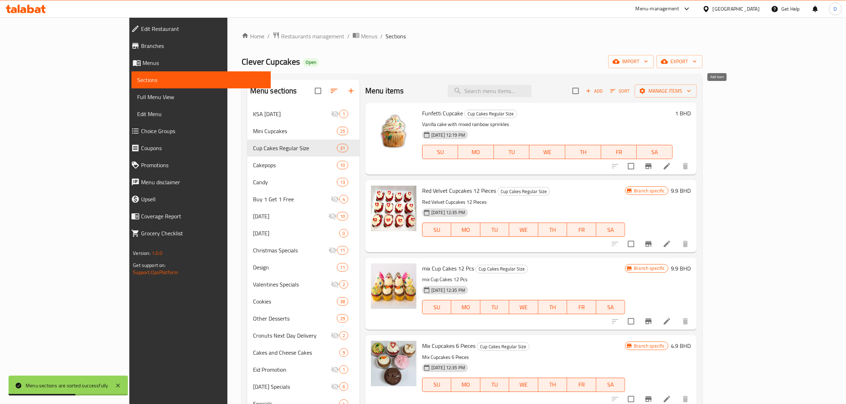
click at [592, 91] on icon "button" at bounding box center [588, 91] width 6 height 6
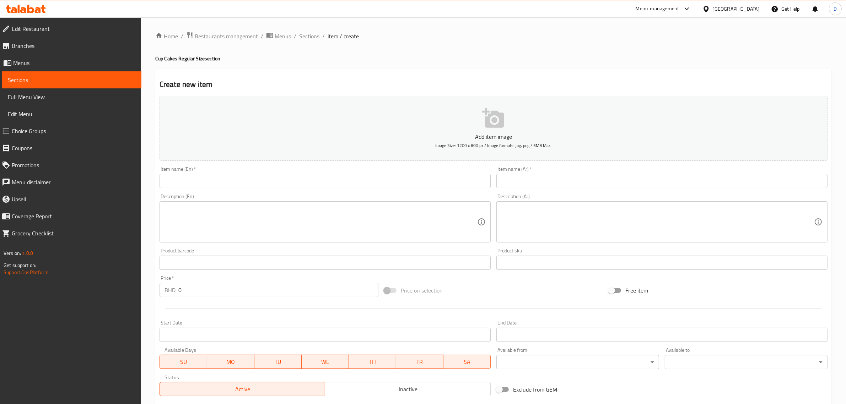
click at [199, 183] on input "text" at bounding box center [325, 181] width 331 height 14
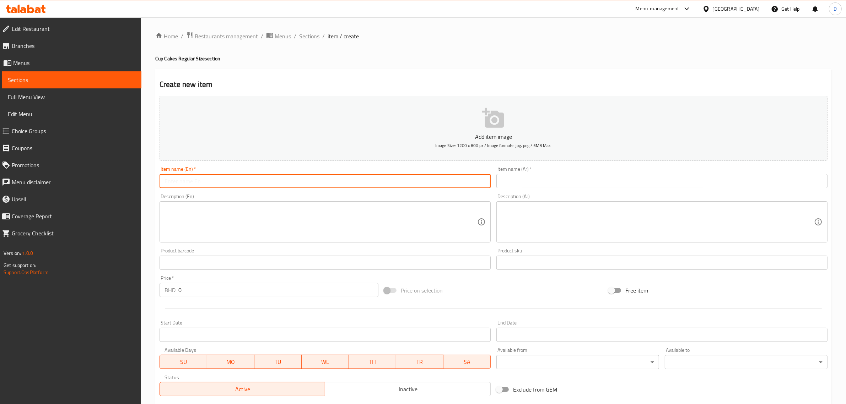
paste input "[MEDICAL_DATA] Awareness Cupcakes( regular size)"
click at [281, 178] on input "[MEDICAL_DATA] Awareness Cupcakes( regular size)" at bounding box center [325, 181] width 331 height 14
type input "[MEDICAL_DATA] Awareness Cupcakes( regular size)"
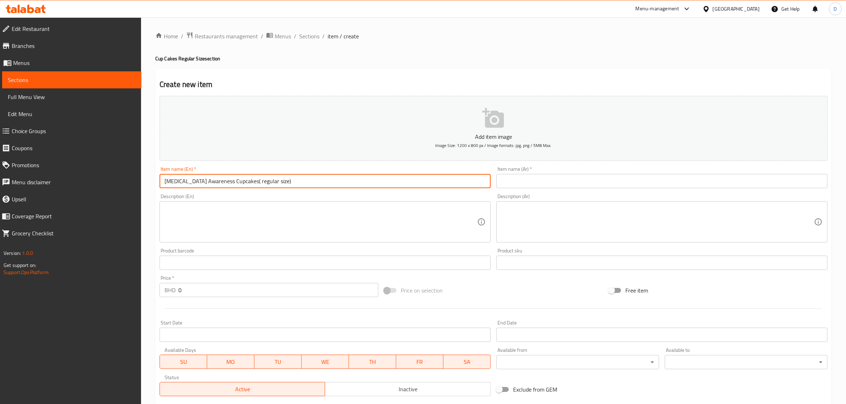
click at [559, 184] on input "text" at bounding box center [661, 181] width 331 height 14
paste input "كب كيك للتوعية بسرطان الثدي (حجم عادي)"
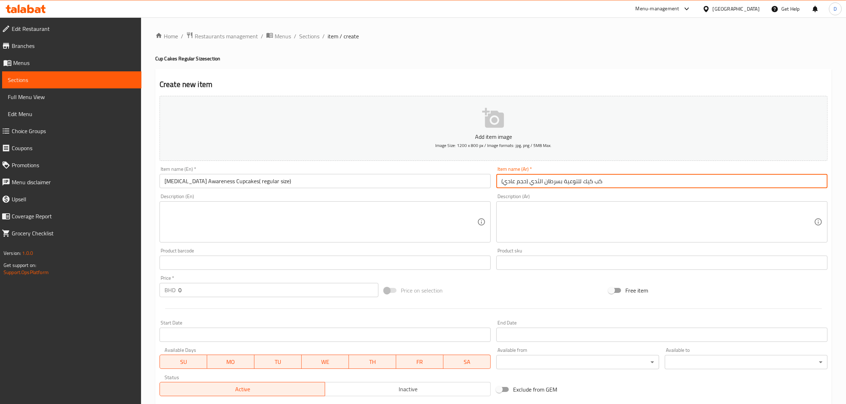
type input "كب كيك للتوعية بسرطان الثدي (حجم عادي)"
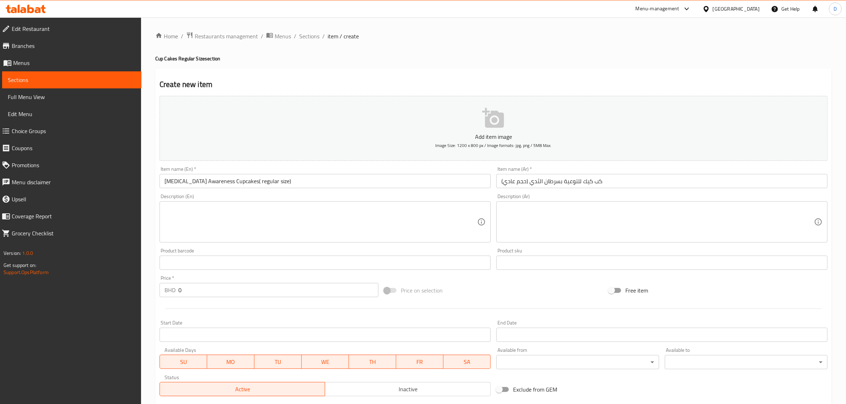
click at [210, 205] on div "Description (En)" at bounding box center [325, 222] width 331 height 41
paste textarea "Flavor: chocolate"
click at [208, 209] on textarea "Flavor: chocolate" at bounding box center [321, 222] width 313 height 34
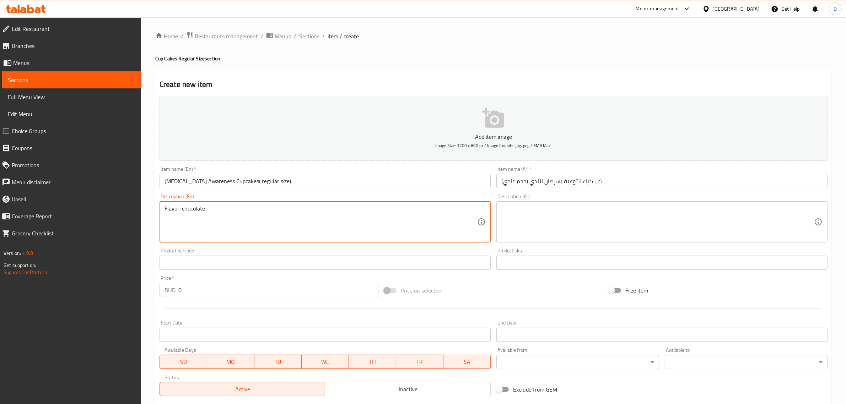
paste textarea "Quantity: 12 regular size cupcakes"
type textarea "Flavor: chocolate Quantity: 12 regular size cupcakes"
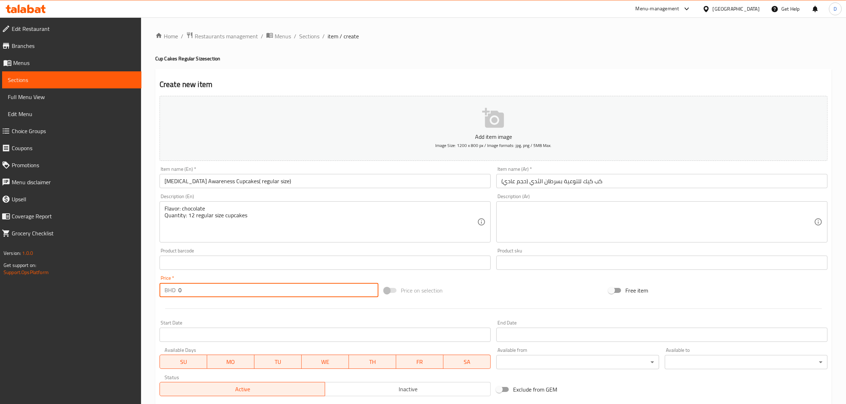
drag, startPoint x: 182, startPoint y: 291, endPoint x: 164, endPoint y: 292, distance: 18.2
click at [166, 292] on div "BHD 0 Price *" at bounding box center [269, 290] width 219 height 14
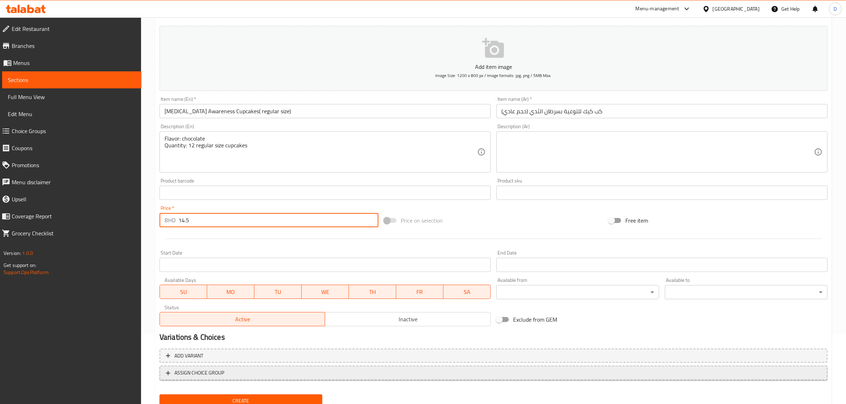
scroll to position [96, 0]
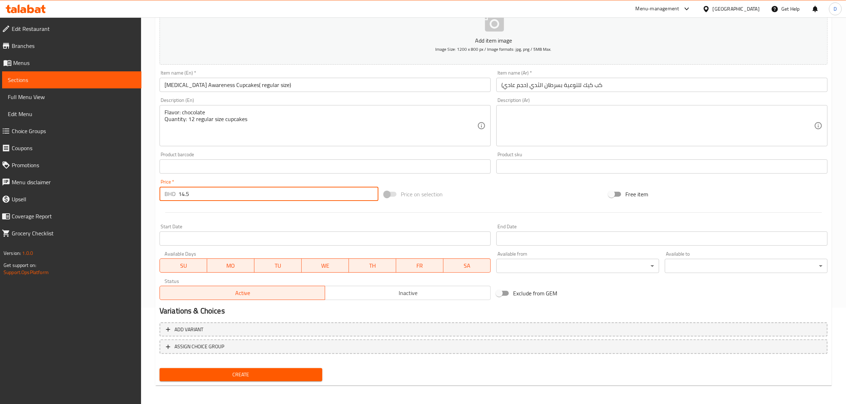
type input "14.5"
click at [267, 377] on span "Create" at bounding box center [240, 375] width 151 height 9
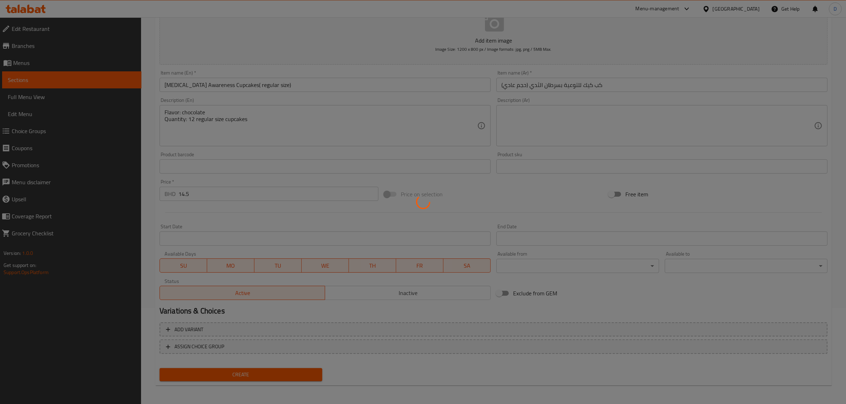
type input "0"
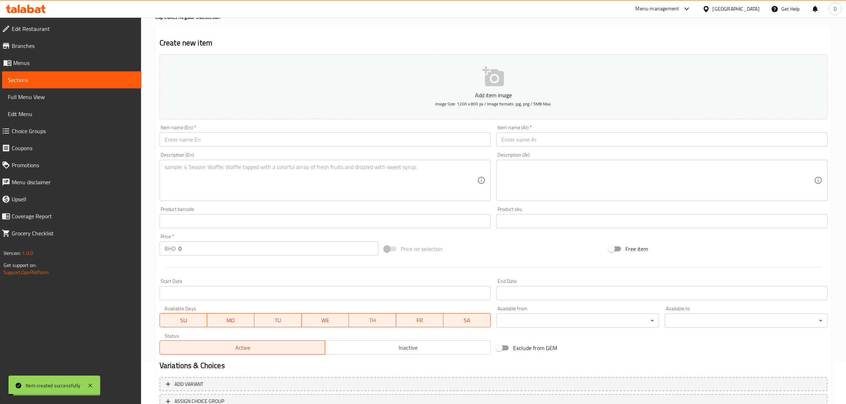
scroll to position [0, 0]
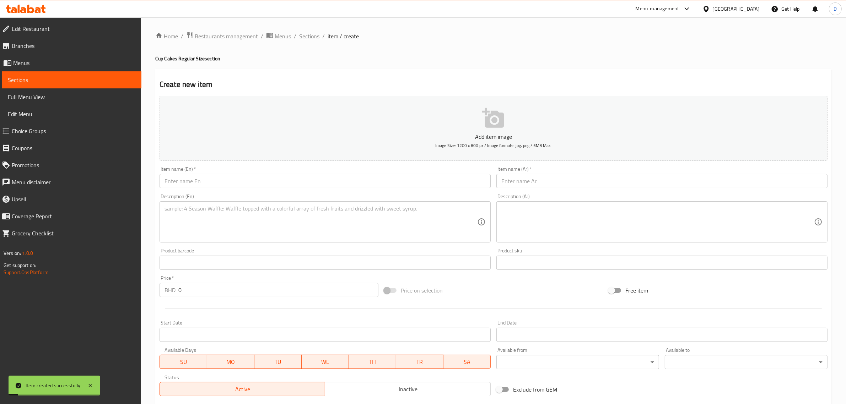
click at [313, 32] on span "Sections" at bounding box center [309, 36] width 20 height 9
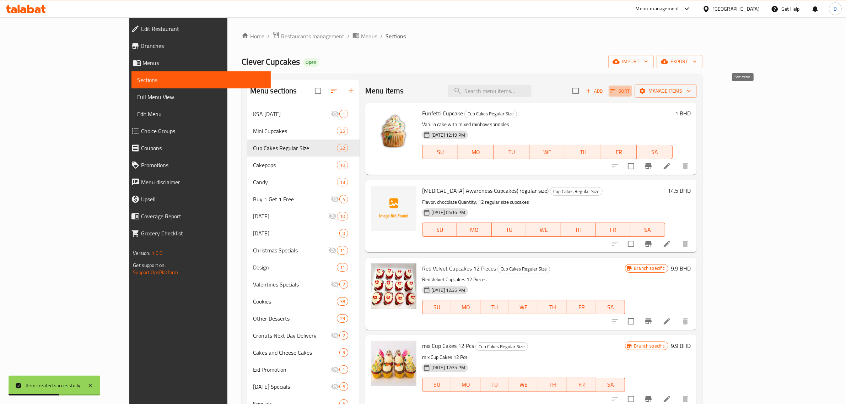
click at [630, 93] on span "Sort" at bounding box center [621, 91] width 20 height 8
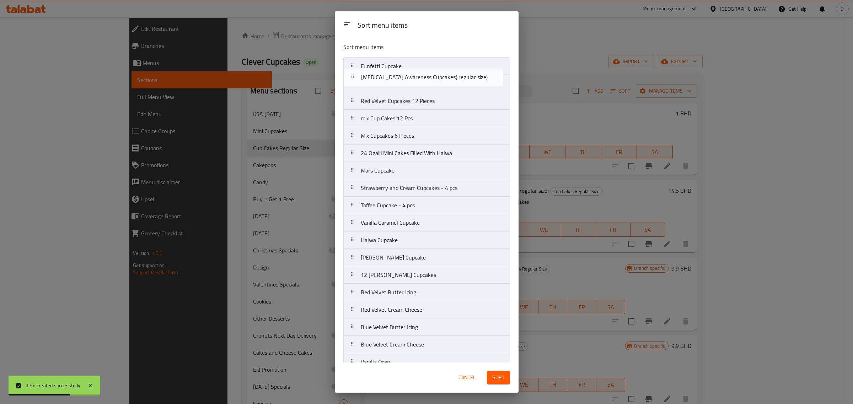
drag, startPoint x: 386, startPoint y: 86, endPoint x: 386, endPoint y: 70, distance: 15.6
click at [386, 70] on nav "Funfetti Cupcake [MEDICAL_DATA] Awareness Cupcakes( regular size) Red Velvet Cu…" at bounding box center [426, 336] width 167 height 558
drag, startPoint x: 386, startPoint y: 75, endPoint x: 390, endPoint y: 58, distance: 17.5
click at [390, 59] on nav "Funfetti Cupcake [MEDICAL_DATA] Awareness Cupcakes( regular size) Red Velvet Cu…" at bounding box center [426, 336] width 167 height 558
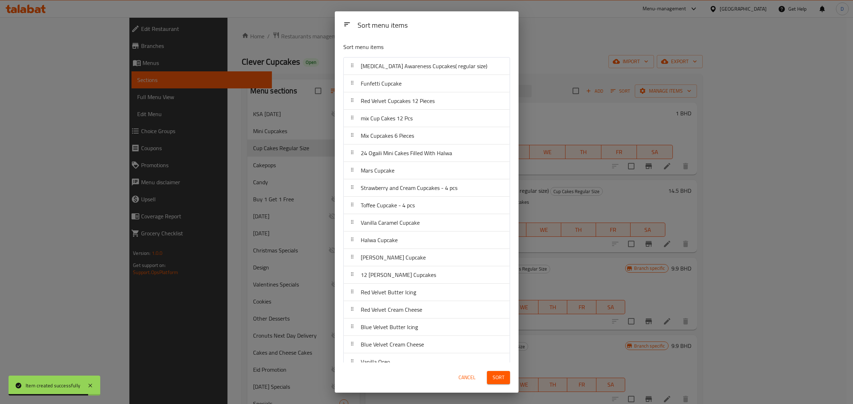
click at [500, 377] on span "Sort" at bounding box center [499, 378] width 12 height 9
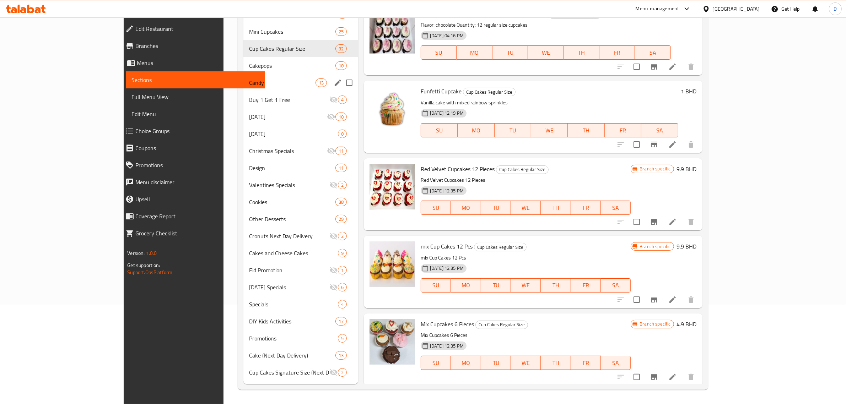
scroll to position [100, 0]
drag, startPoint x: 188, startPoint y: 202, endPoint x: 208, endPoint y: 202, distance: 19.9
click at [249, 202] on span "Cookies" at bounding box center [292, 202] width 86 height 9
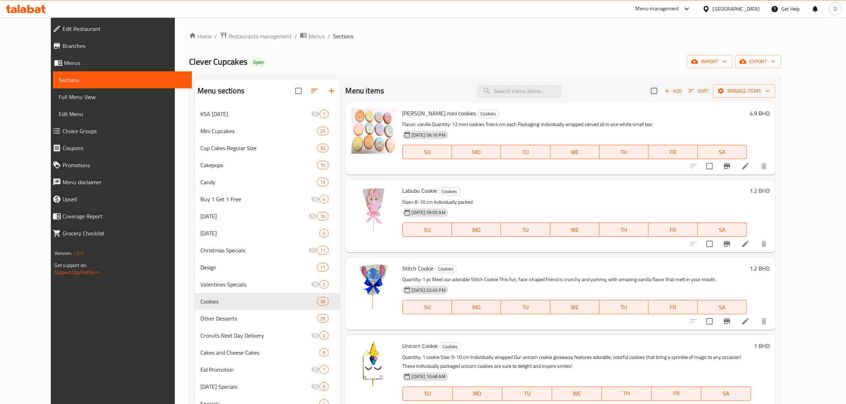
click at [683, 92] on span "Add" at bounding box center [672, 91] width 19 height 8
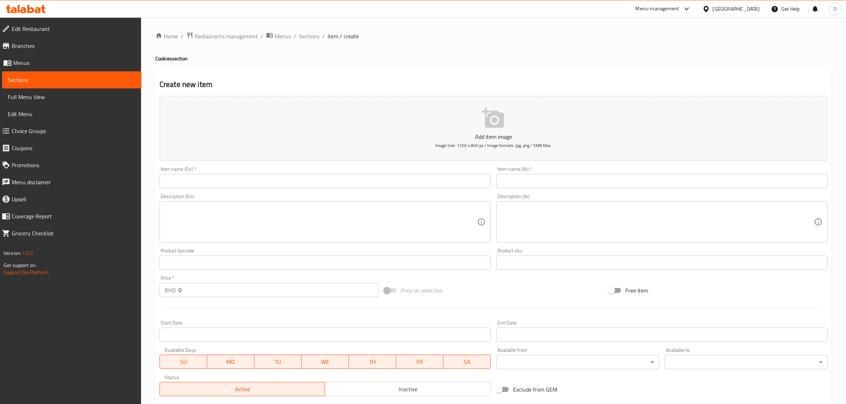
click at [353, 179] on input "text" at bounding box center [325, 181] width 331 height 14
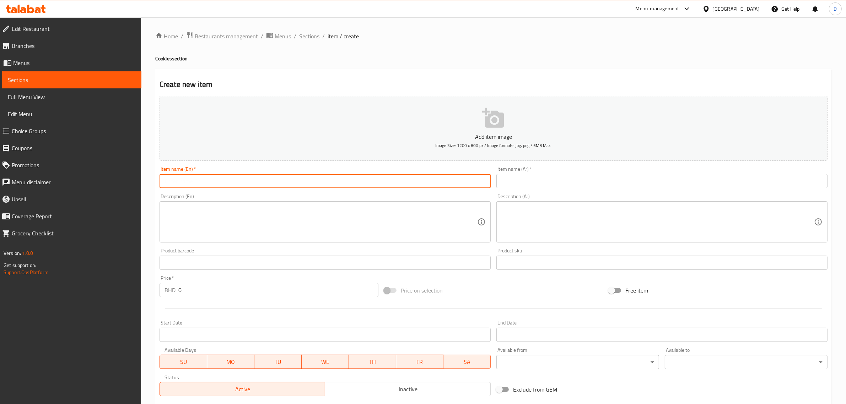
paste input "[MEDICAL_DATA] Awareness Cookie"
drag, startPoint x: 352, startPoint y: 179, endPoint x: 134, endPoint y: 180, distance: 218.2
click at [134, 180] on div "Edit Restaurant Branches Menus Sections Full Menu View Edit Menu Choice Groups …" at bounding box center [423, 259] width 846 height 485
type input "[MEDICAL_DATA] Awareness Cookie"
click at [548, 177] on input "text" at bounding box center [661, 181] width 331 height 14
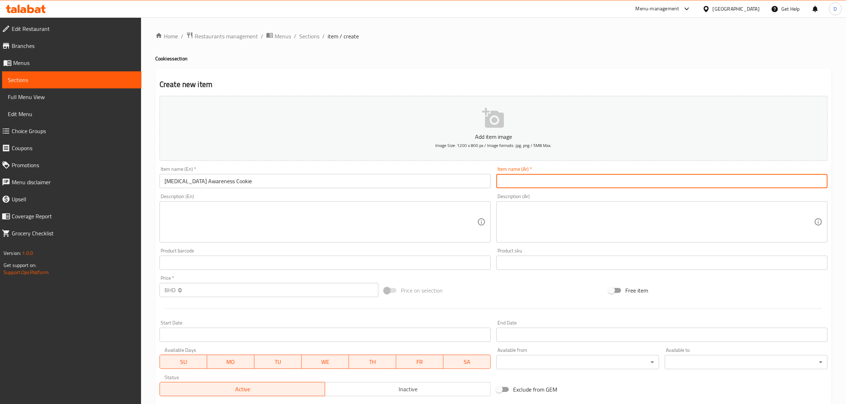
paste input "ملف تعريف الارتباط للتوعية بسرطان الثدي"
type input "ملف تعريف الارتباط للتوعية بسرطان الثدي"
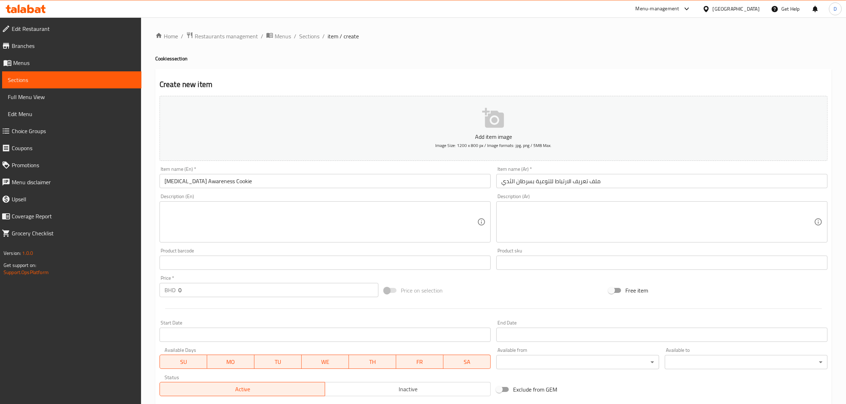
click at [208, 206] on textarea at bounding box center [321, 222] width 313 height 34
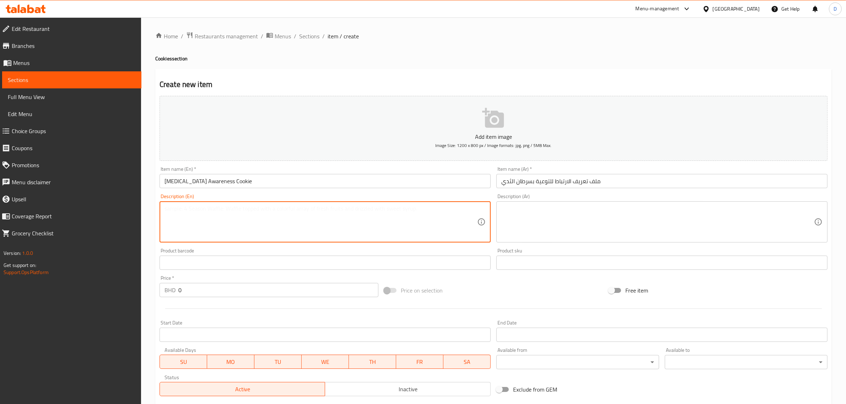
paste textarea "Quantity:1 cookie"
type textarea "Quantity:1 cookie"
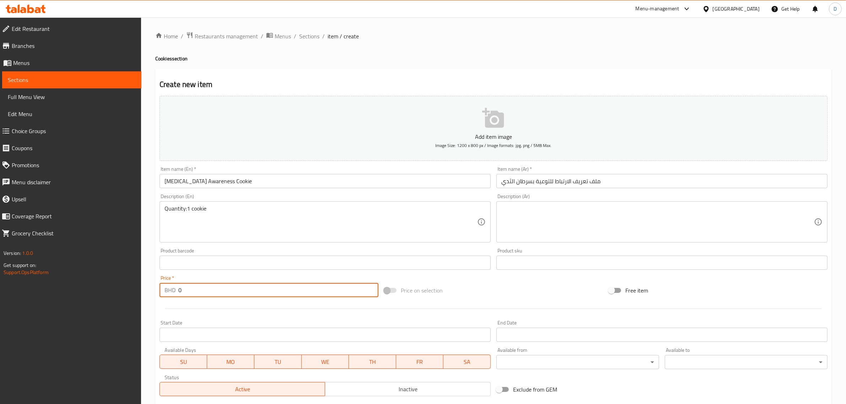
drag, startPoint x: 178, startPoint y: 288, endPoint x: 149, endPoint y: 289, distance: 29.5
click at [149, 289] on div "Home / Restaurants management / Menus / Sections / item / create Cookies sectio…" at bounding box center [493, 259] width 705 height 485
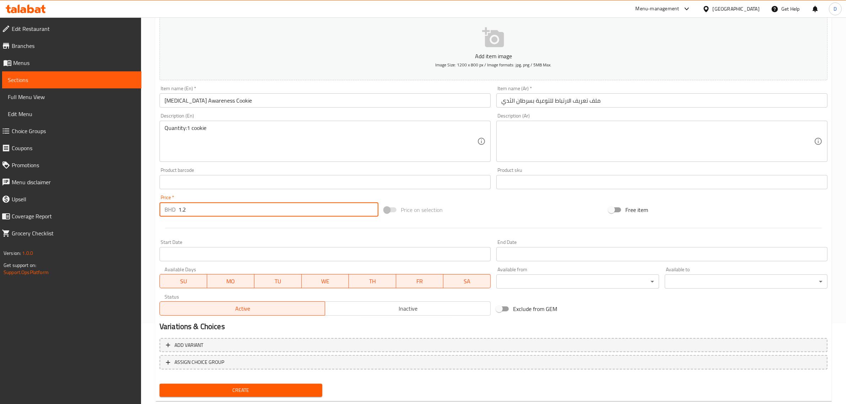
scroll to position [96, 0]
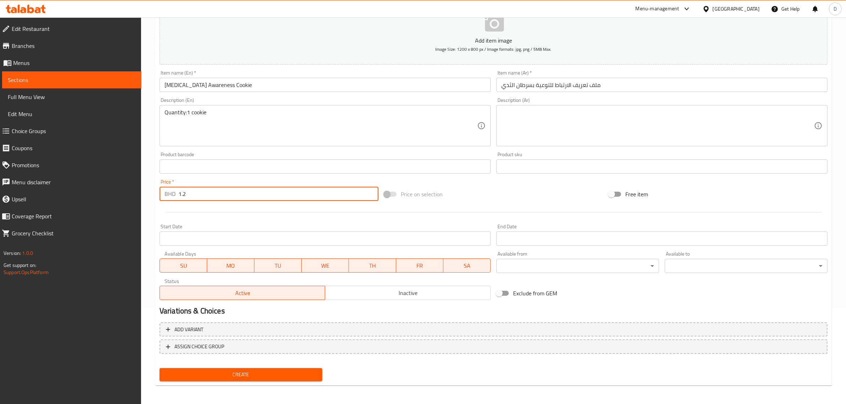
type input "1.2"
click at [270, 372] on span "Create" at bounding box center [240, 375] width 151 height 9
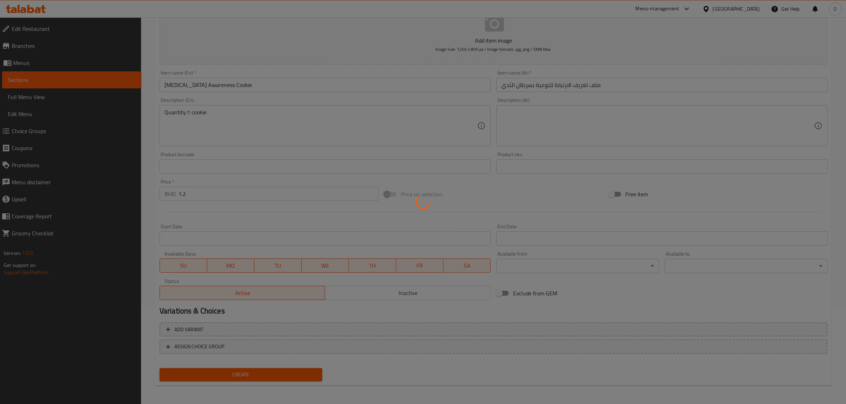
type input "0"
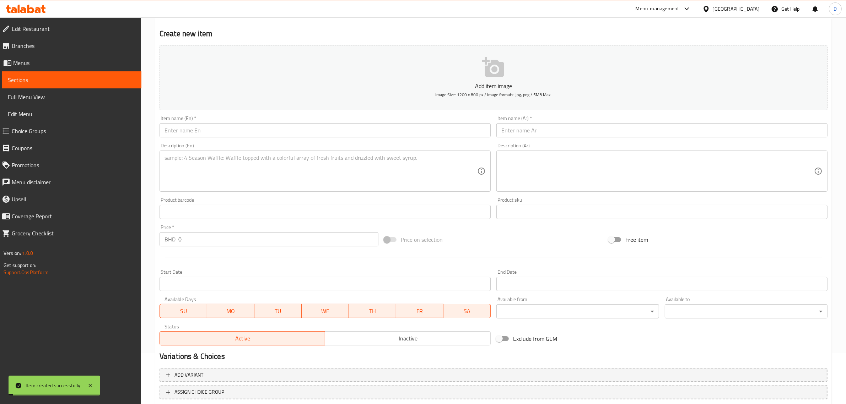
scroll to position [0, 0]
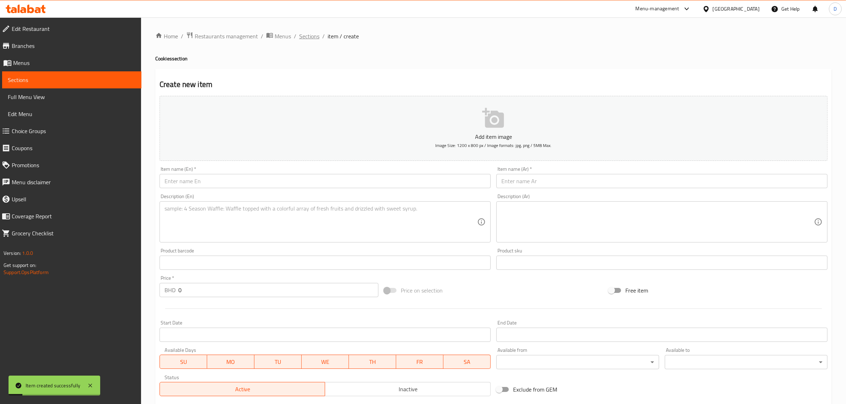
click at [311, 39] on span "Sections" at bounding box center [309, 36] width 20 height 9
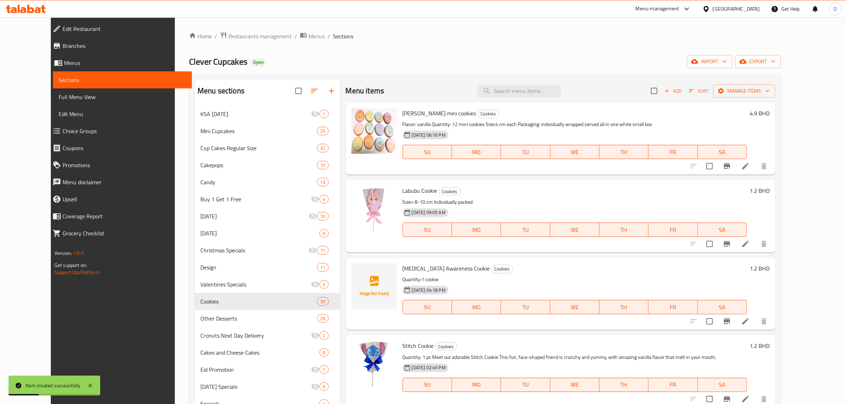
click at [709, 93] on span "Sort" at bounding box center [699, 91] width 20 height 8
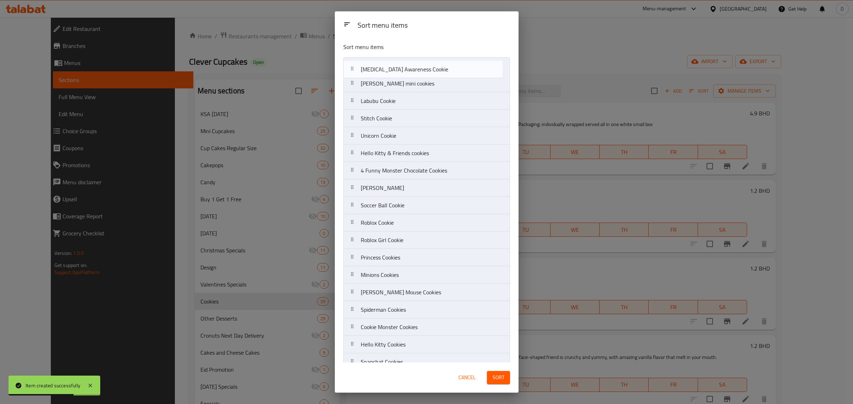
drag, startPoint x: 400, startPoint y: 106, endPoint x: 399, endPoint y: 66, distance: 39.5
click at [399, 66] on nav "Eid [PERSON_NAME] mini cookies Labubu Cookie [MEDICAL_DATA] Awareness Cookie St…" at bounding box center [426, 397] width 167 height 680
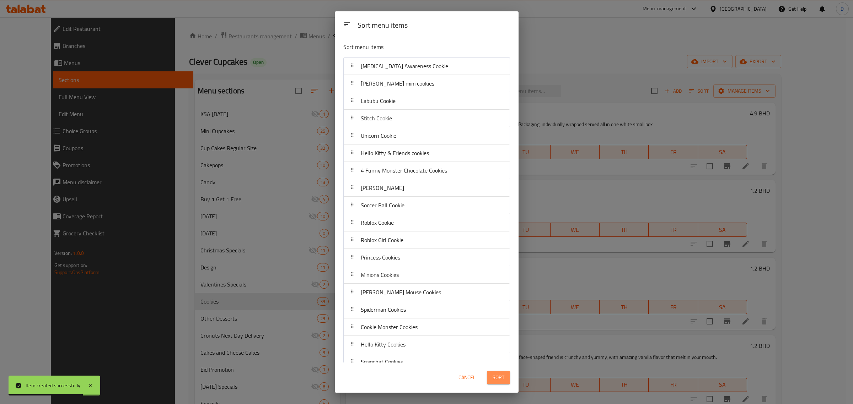
click at [496, 379] on span "Sort" at bounding box center [499, 378] width 12 height 9
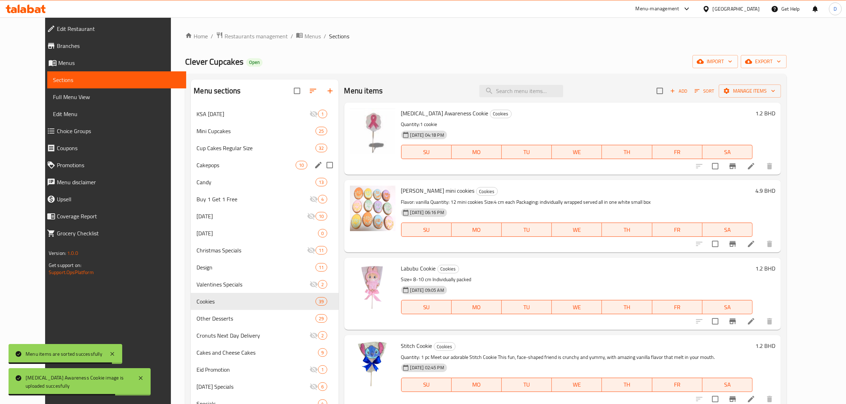
click at [214, 160] on div "Cakepops 10" at bounding box center [264, 165] width 147 height 17
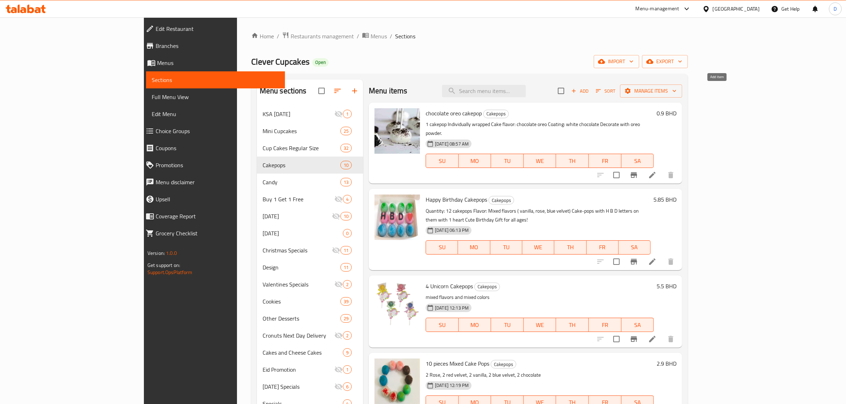
click at [590, 91] on span "Add" at bounding box center [579, 91] width 19 height 8
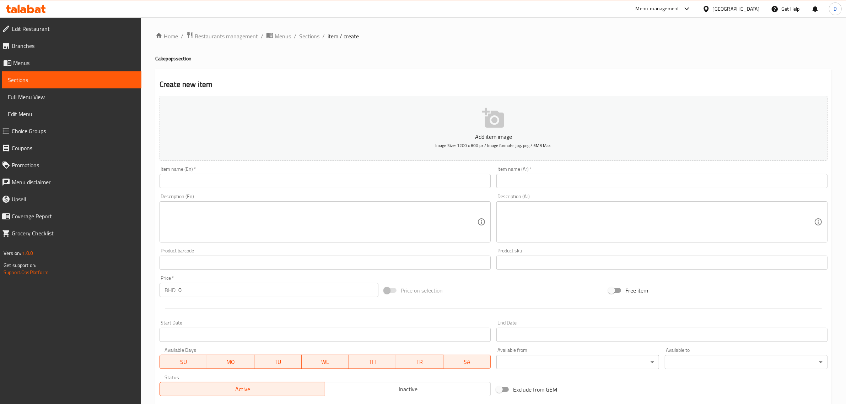
click at [230, 189] on div "Item name (En)   * Item name (En) *" at bounding box center [325, 177] width 337 height 27
click at [232, 184] on input "text" at bounding box center [325, 181] width 331 height 14
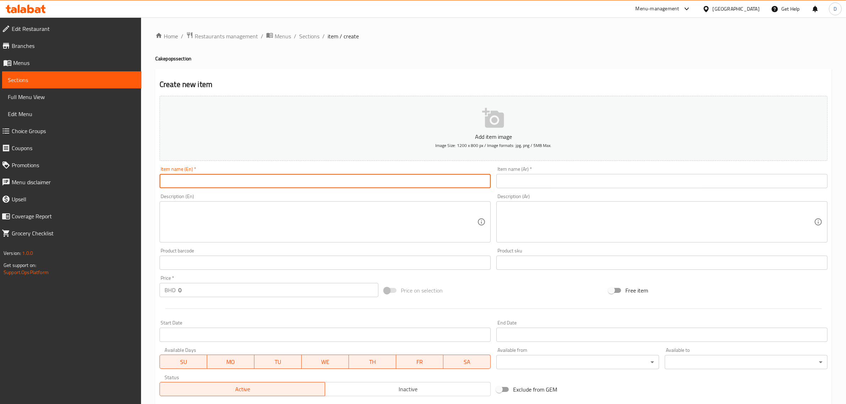
paste input "[MEDICAL_DATA] awareness cakepops"
click at [239, 182] on input "[MEDICAL_DATA] awareness cakepops" at bounding box center [325, 181] width 331 height 14
click at [252, 182] on input "[MEDICAL_DATA] awareness cake pops" at bounding box center [325, 181] width 331 height 14
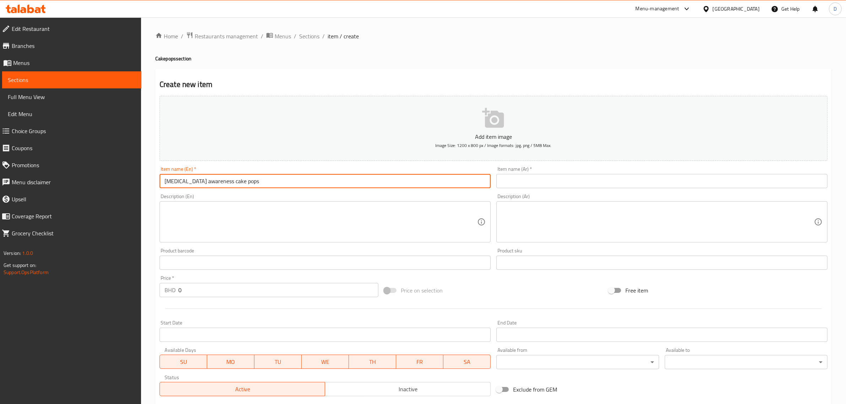
click at [252, 182] on input "[MEDICAL_DATA] awareness cake pops" at bounding box center [325, 181] width 331 height 14
type input "[MEDICAL_DATA] awareness cake pops"
click at [502, 180] on input "text" at bounding box center [661, 181] width 331 height 14
paste input "كرات الكيك للتوعية بسرطان الثدي"
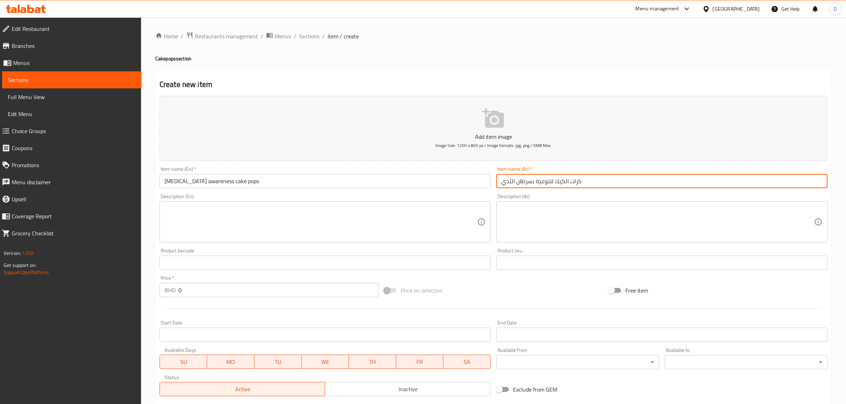
type input "كرات الكيك للتوعية بسرطان الثدي"
click at [397, 221] on textarea at bounding box center [321, 222] width 313 height 34
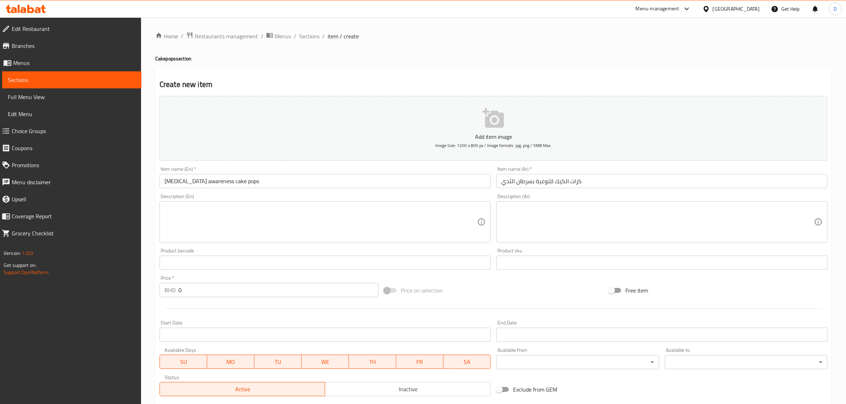
click at [204, 216] on textarea at bounding box center [321, 222] width 313 height 34
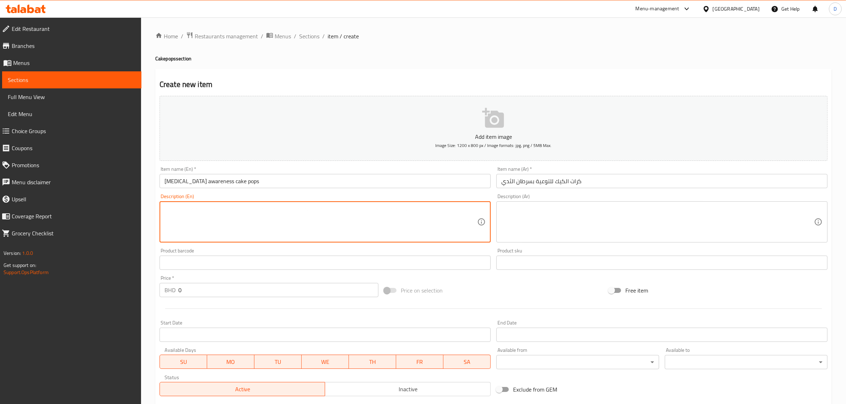
paste textarea "Flavor: rose"
click at [220, 226] on textarea "Flavor: rose" at bounding box center [321, 222] width 313 height 34
paste textarea "Quantity 1 cakepop"
click at [196, 217] on textarea "Flavor: rose Quantity 1 cakepop" at bounding box center [321, 222] width 313 height 34
type textarea "Flavor: rose Quantity 1 cake pop"
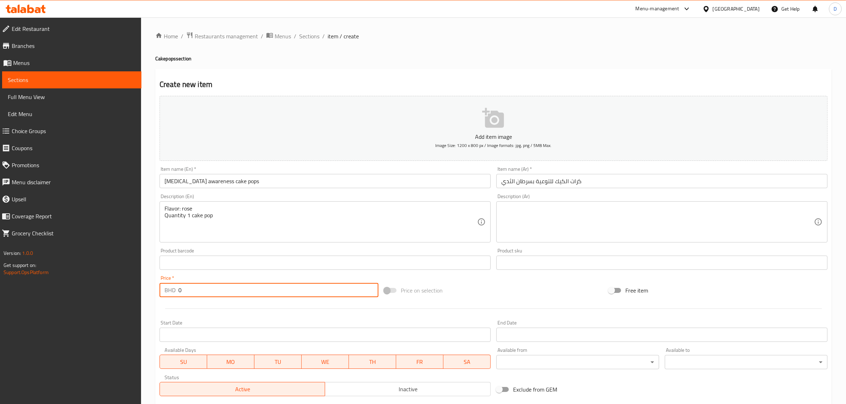
drag, startPoint x: 183, startPoint y: 291, endPoint x: 163, endPoint y: 290, distance: 20.6
click at [163, 291] on div "BHD 0 Price *" at bounding box center [269, 290] width 219 height 14
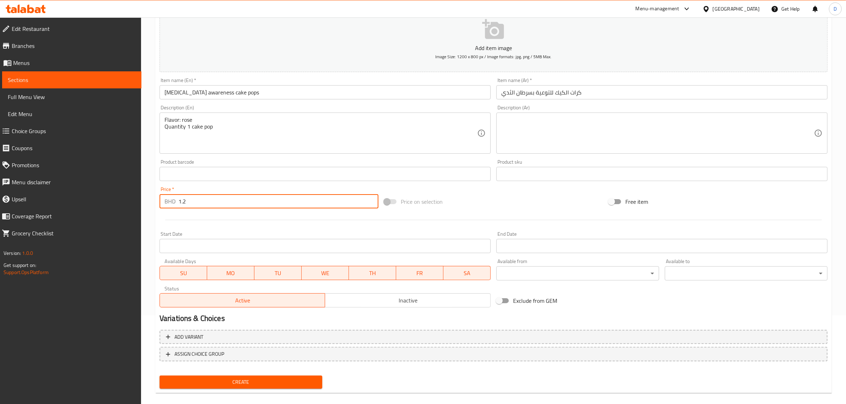
scroll to position [96, 0]
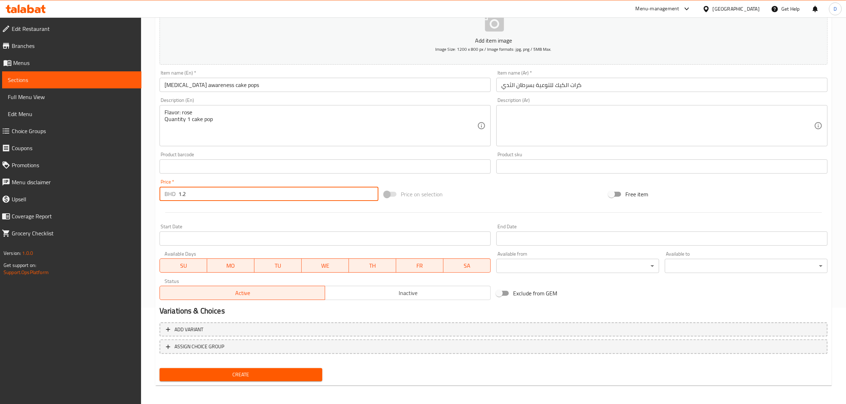
type input "1.2"
click at [254, 369] on button "Create" at bounding box center [241, 375] width 163 height 13
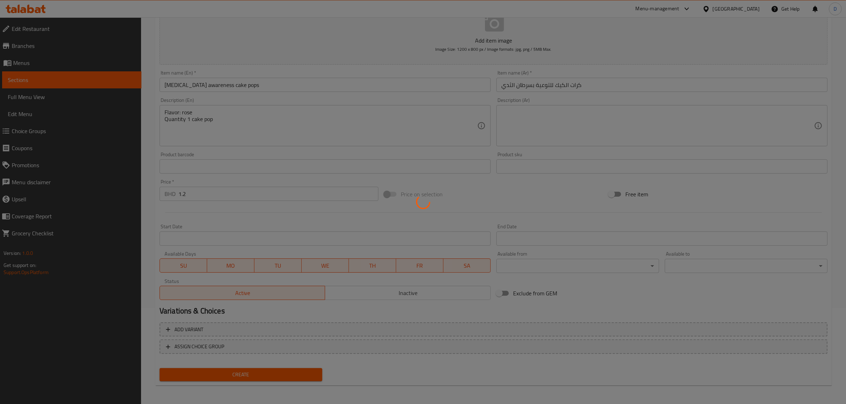
type input "0"
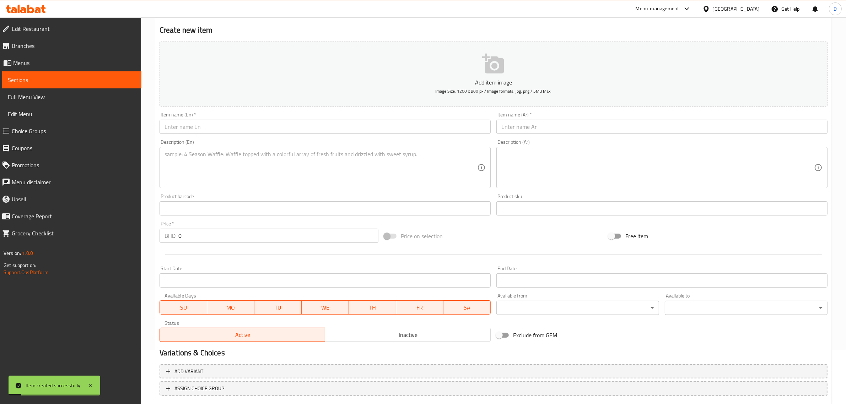
scroll to position [0, 0]
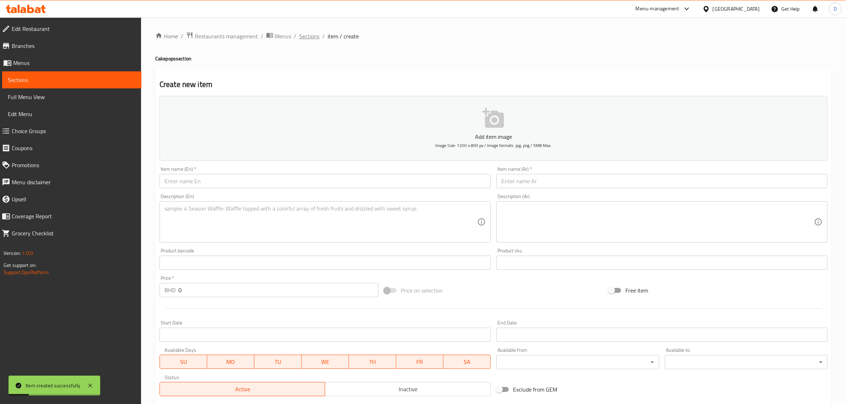
click at [305, 38] on span "Sections" at bounding box center [309, 36] width 20 height 9
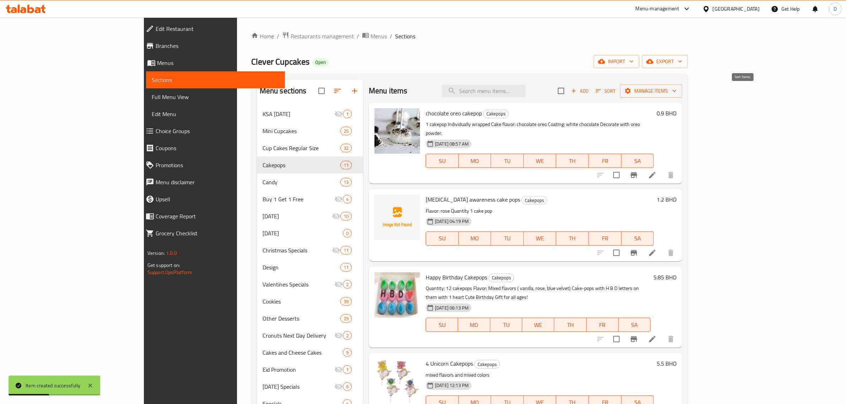
click at [616, 91] on span "Sort" at bounding box center [606, 91] width 20 height 8
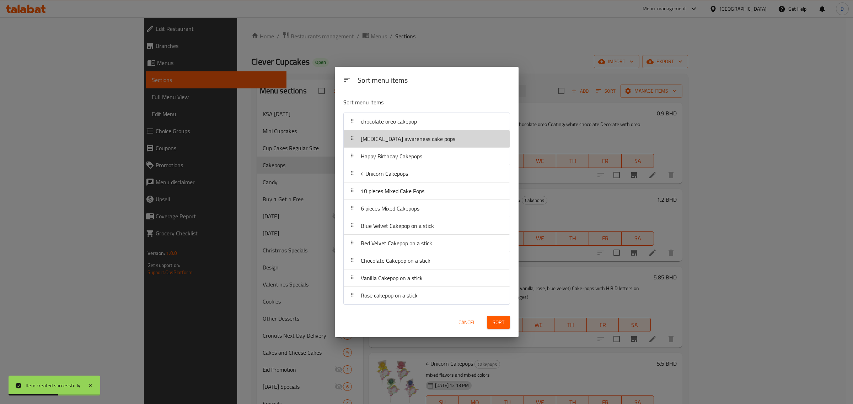
drag, startPoint x: 418, startPoint y: 140, endPoint x: 421, endPoint y: 121, distance: 18.7
click at [421, 121] on nav "chocolate oreo cakepop [MEDICAL_DATA] awareness cake pops Happy Birthday Cakepo…" at bounding box center [426, 209] width 167 height 192
click at [505, 324] on button "Sort" at bounding box center [498, 322] width 23 height 13
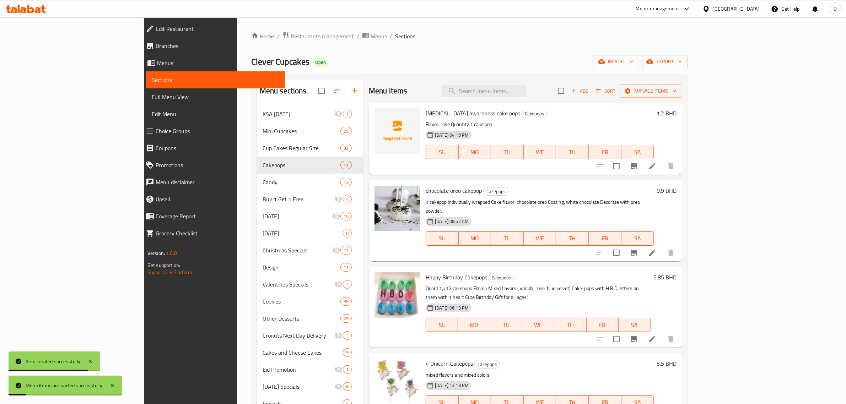
click at [657, 168] on icon at bounding box center [652, 166] width 9 height 9
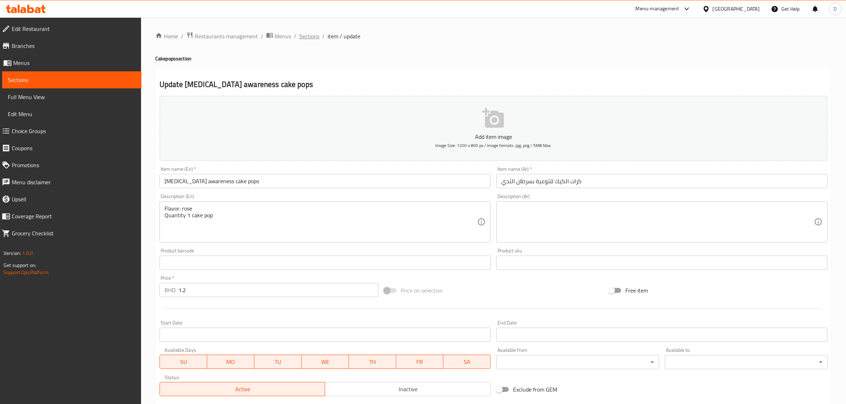
click at [303, 34] on span "Sections" at bounding box center [309, 36] width 20 height 9
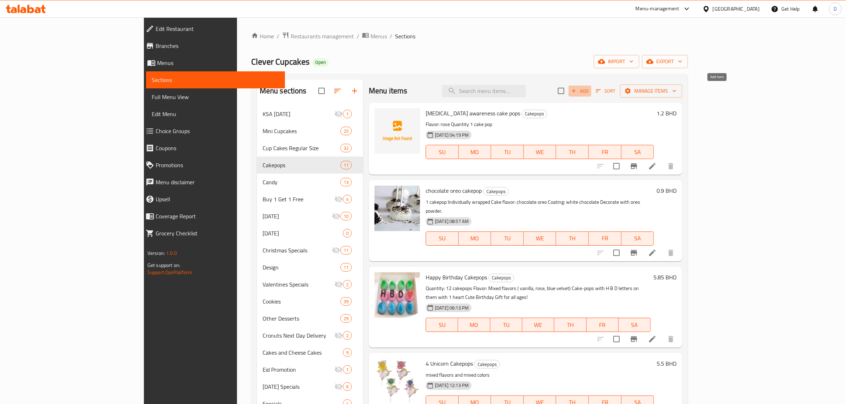
click at [590, 89] on span "Add" at bounding box center [579, 91] width 19 height 8
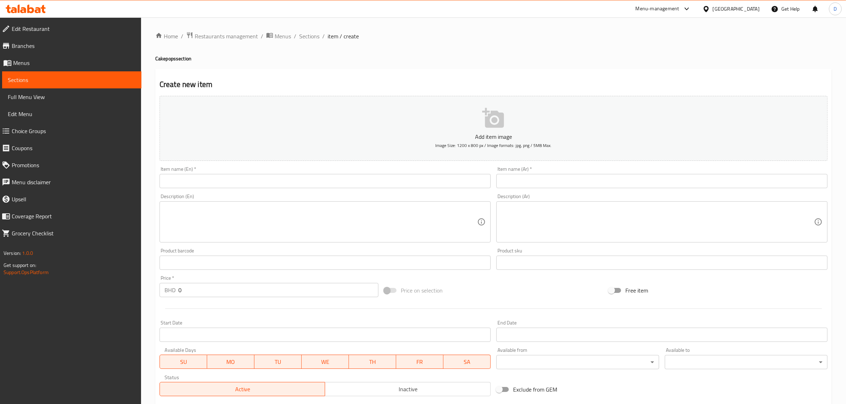
click at [364, 190] on div "Item name (En)   * Item name (En) *" at bounding box center [325, 177] width 337 height 27
click at [366, 180] on input "text" at bounding box center [325, 181] width 331 height 14
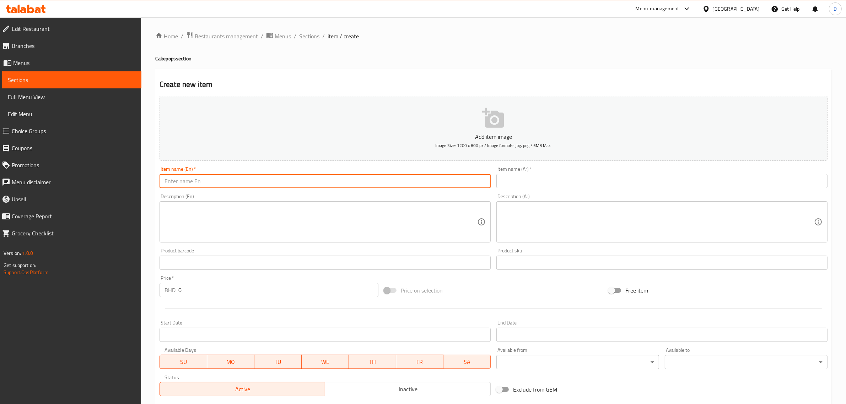
paste input "[MEDICAL_DATA] awareness cakepops"
click at [368, 183] on input "[MEDICAL_DATA] awareness cakepops" at bounding box center [325, 181] width 331 height 14
click at [347, 183] on input "[MEDICAL_DATA] awareness cakepops" at bounding box center [325, 181] width 331 height 14
click at [273, 183] on input "[MEDICAL_DATA] awareness Cake Pop - Combo" at bounding box center [325, 181] width 331 height 14
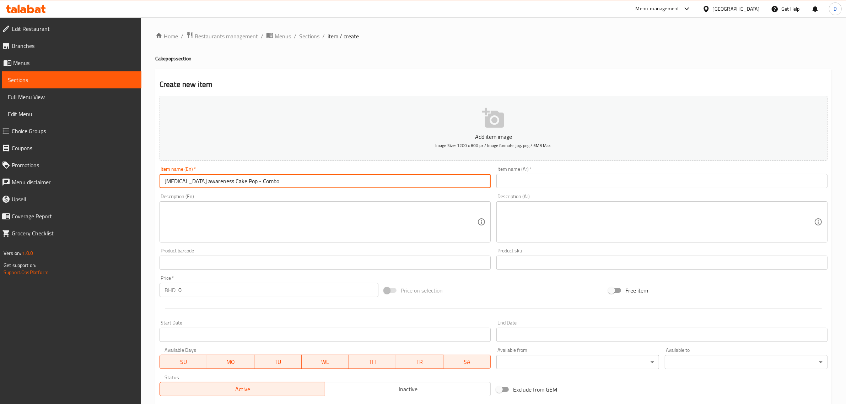
click at [273, 183] on input "[MEDICAL_DATA] awareness Cake Pop - Combo" at bounding box center [325, 181] width 331 height 14
click at [273, 183] on input "[MEDICAL_DATA] awareness Cake Pop - Box" at bounding box center [325, 181] width 331 height 14
type input "[MEDICAL_DATA] awareness Cake Pop - Box"
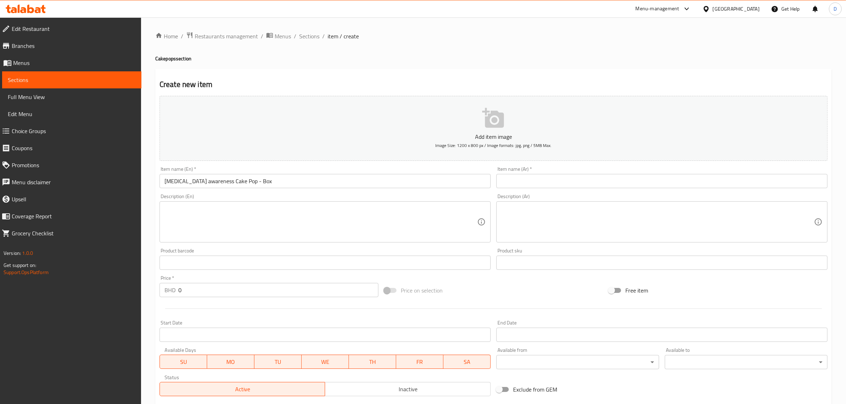
click at [188, 229] on textarea at bounding box center [321, 222] width 313 height 34
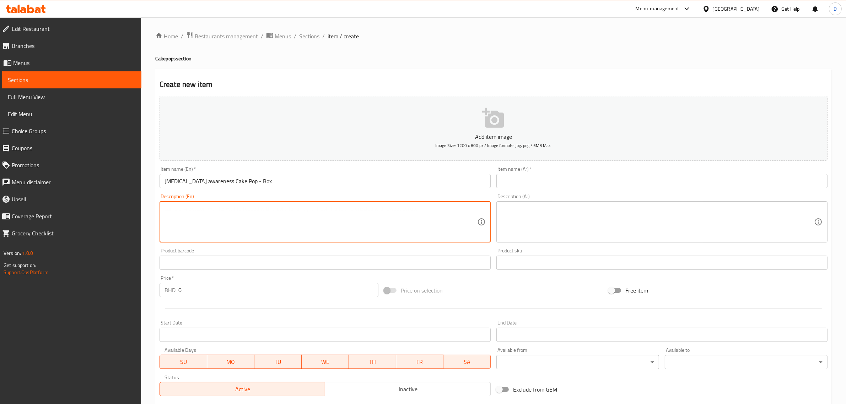
paste textarea "Quantity 1 cakepop"
click at [189, 210] on textarea "Quantity 1 cakepop" at bounding box center [321, 222] width 313 height 34
click at [209, 210] on textarea "Quantity 12 cakepop" at bounding box center [321, 222] width 313 height 34
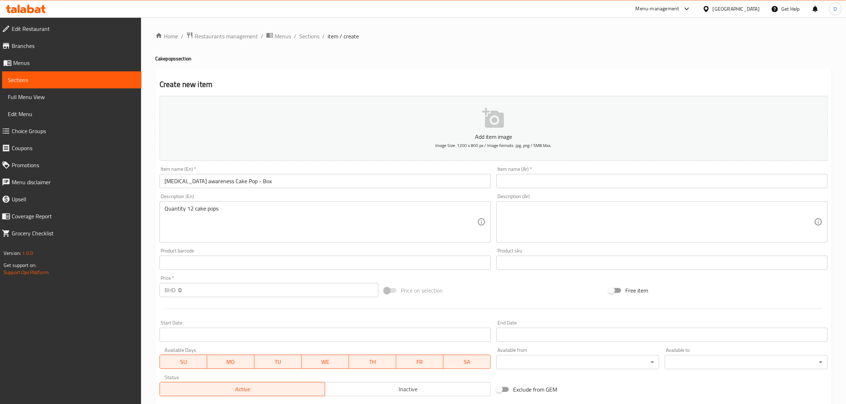
click at [164, 208] on div "Quantity 12 cake pops Description (En)" at bounding box center [325, 222] width 331 height 41
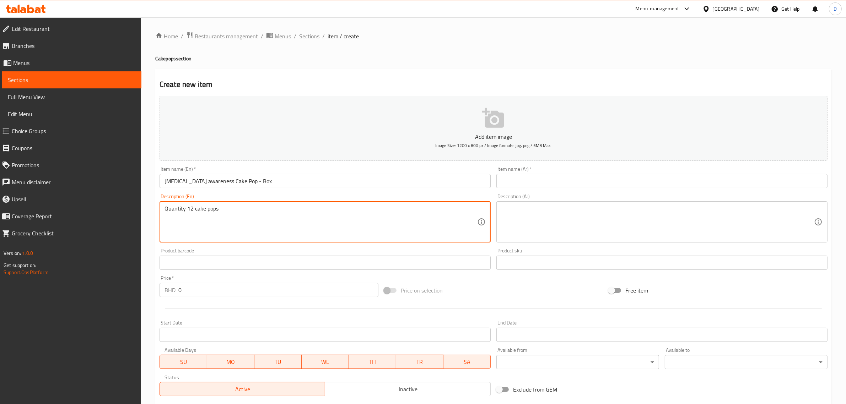
paste textarea "Flavor: rose"
click at [263, 223] on textarea "Flavor: rose Quantity 12 cake pops" at bounding box center [321, 222] width 313 height 34
type textarea "Flavor: rose Quantity 12 cake pops"
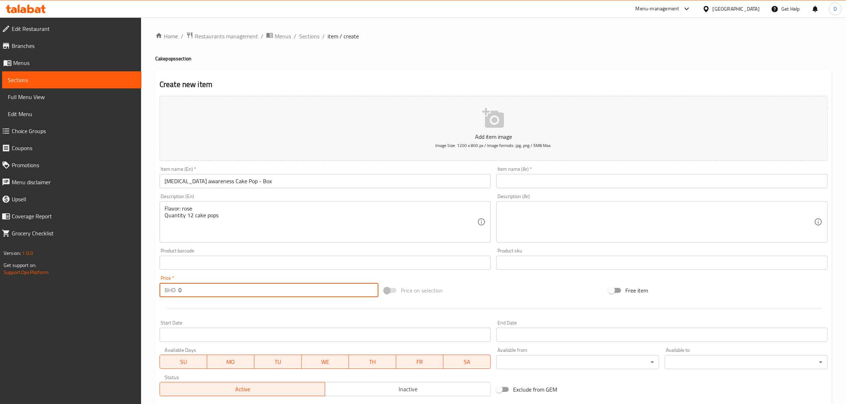
drag, startPoint x: 201, startPoint y: 292, endPoint x: 169, endPoint y: 291, distance: 31.7
click at [169, 291] on div "BHD 0 Price *" at bounding box center [269, 290] width 219 height 14
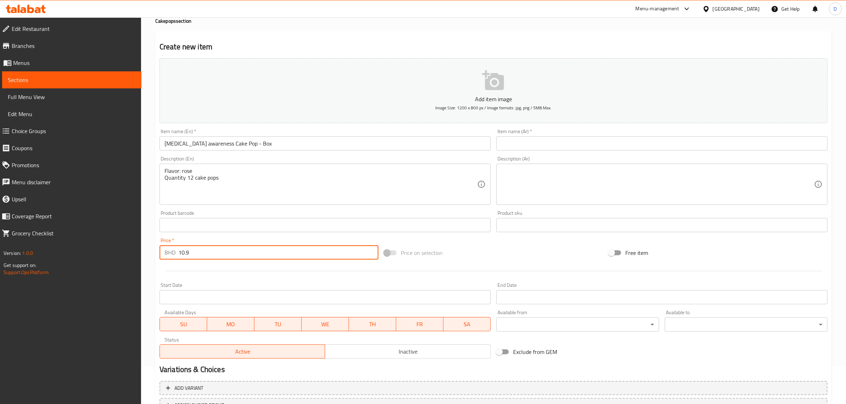
scroll to position [96, 0]
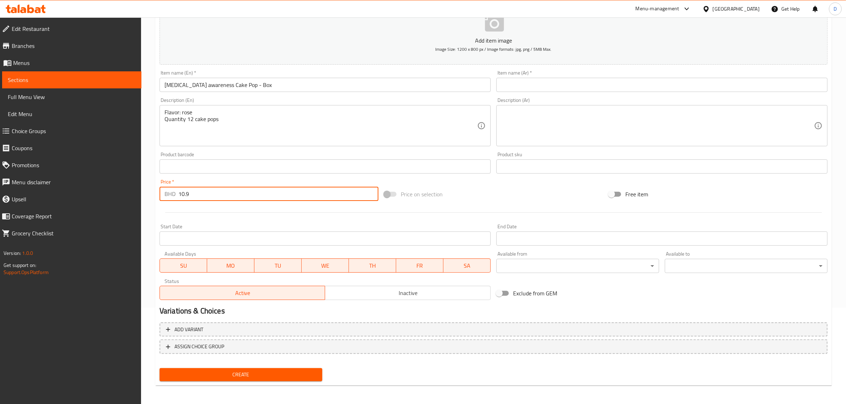
type input "10.9"
click at [284, 91] on input "[MEDICAL_DATA] awareness Cake Pop - Box" at bounding box center [325, 85] width 331 height 14
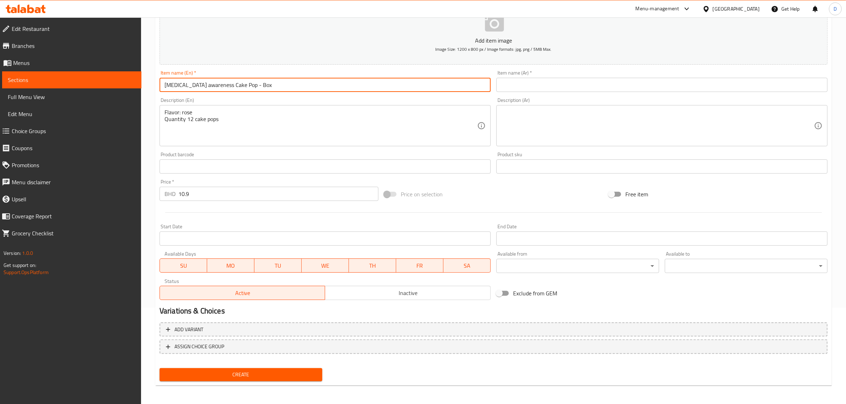
click at [284, 91] on input "[MEDICAL_DATA] awareness Cake Pop - Box" at bounding box center [325, 85] width 331 height 14
click at [608, 76] on div "Item name (Ar)   * Item name (Ar) *" at bounding box center [661, 81] width 331 height 22
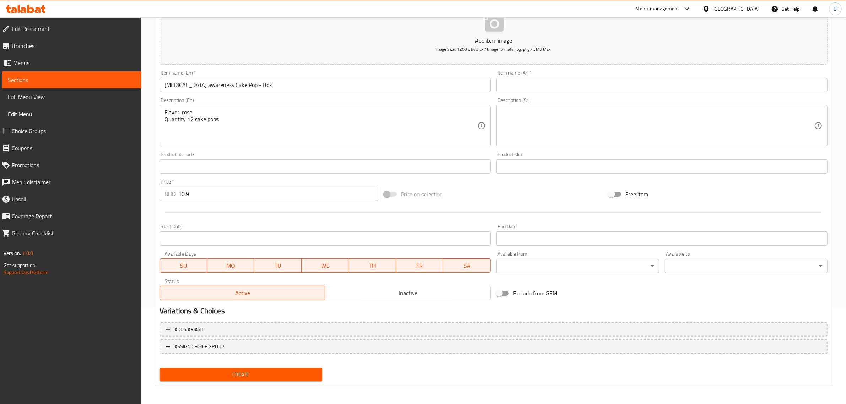
click at [605, 79] on input "text" at bounding box center [661, 85] width 331 height 14
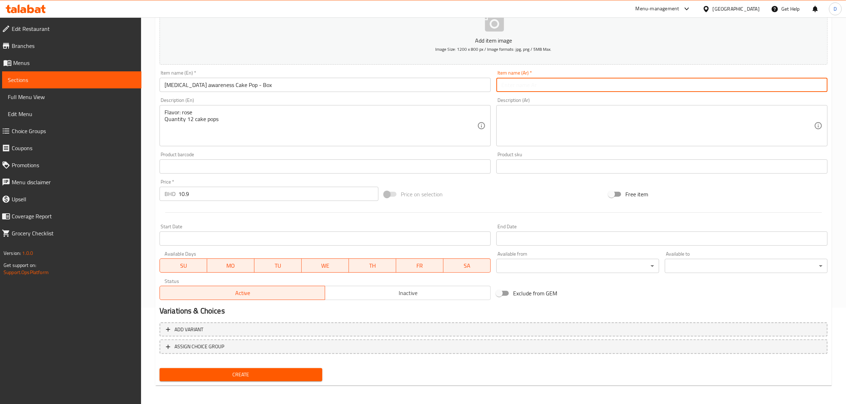
paste input "كيك بوب للتوعية بسرطان الثدي - علبة"
type input "كيك بوب للتوعية بسرطان الثدي - علبة"
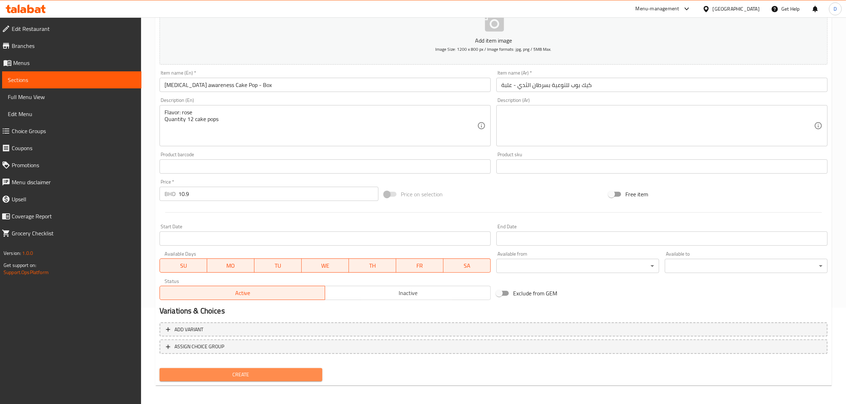
click at [243, 372] on span "Create" at bounding box center [240, 375] width 151 height 9
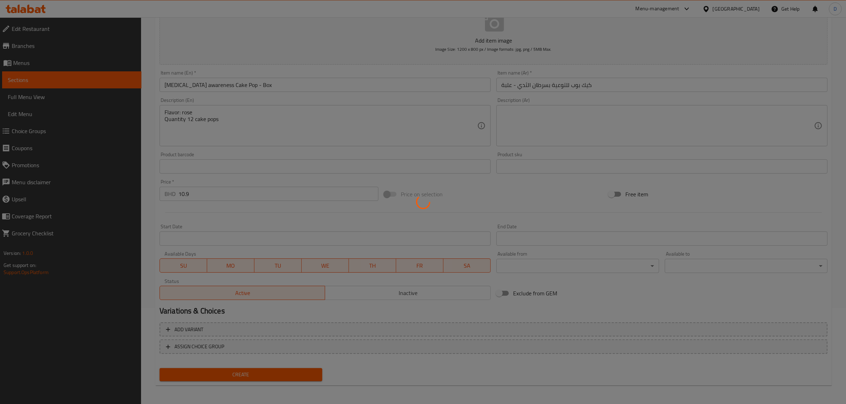
type input "0"
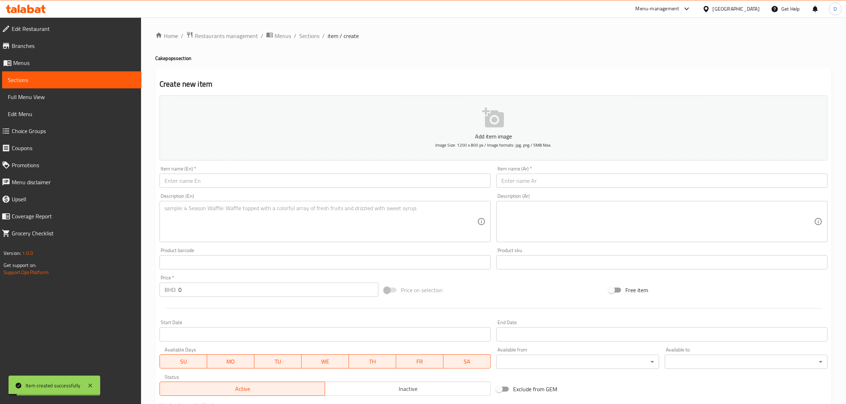
scroll to position [0, 0]
click at [310, 37] on span "Sections" at bounding box center [309, 36] width 20 height 9
